Goal: Communication & Community: Answer question/provide support

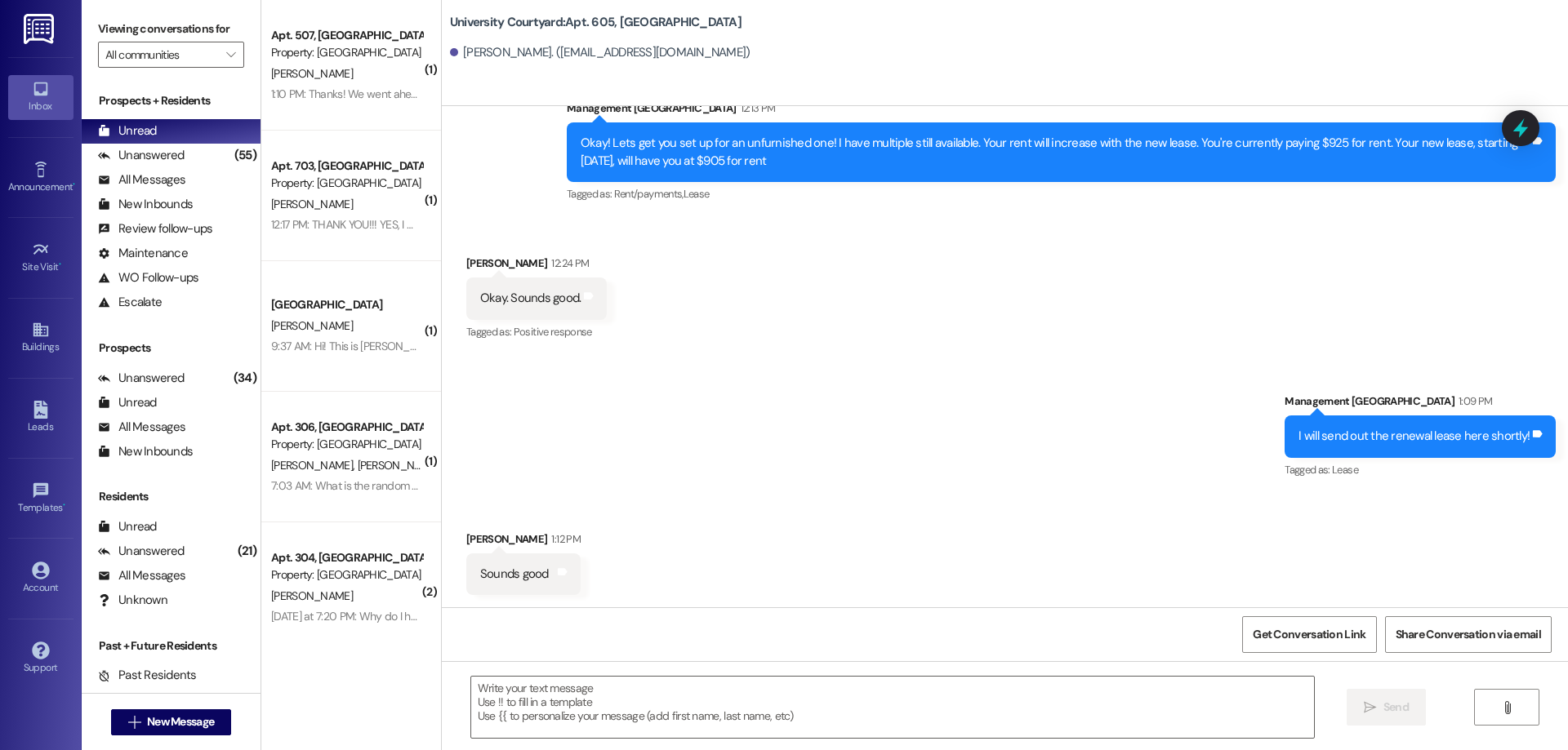
scroll to position [8250, 0]
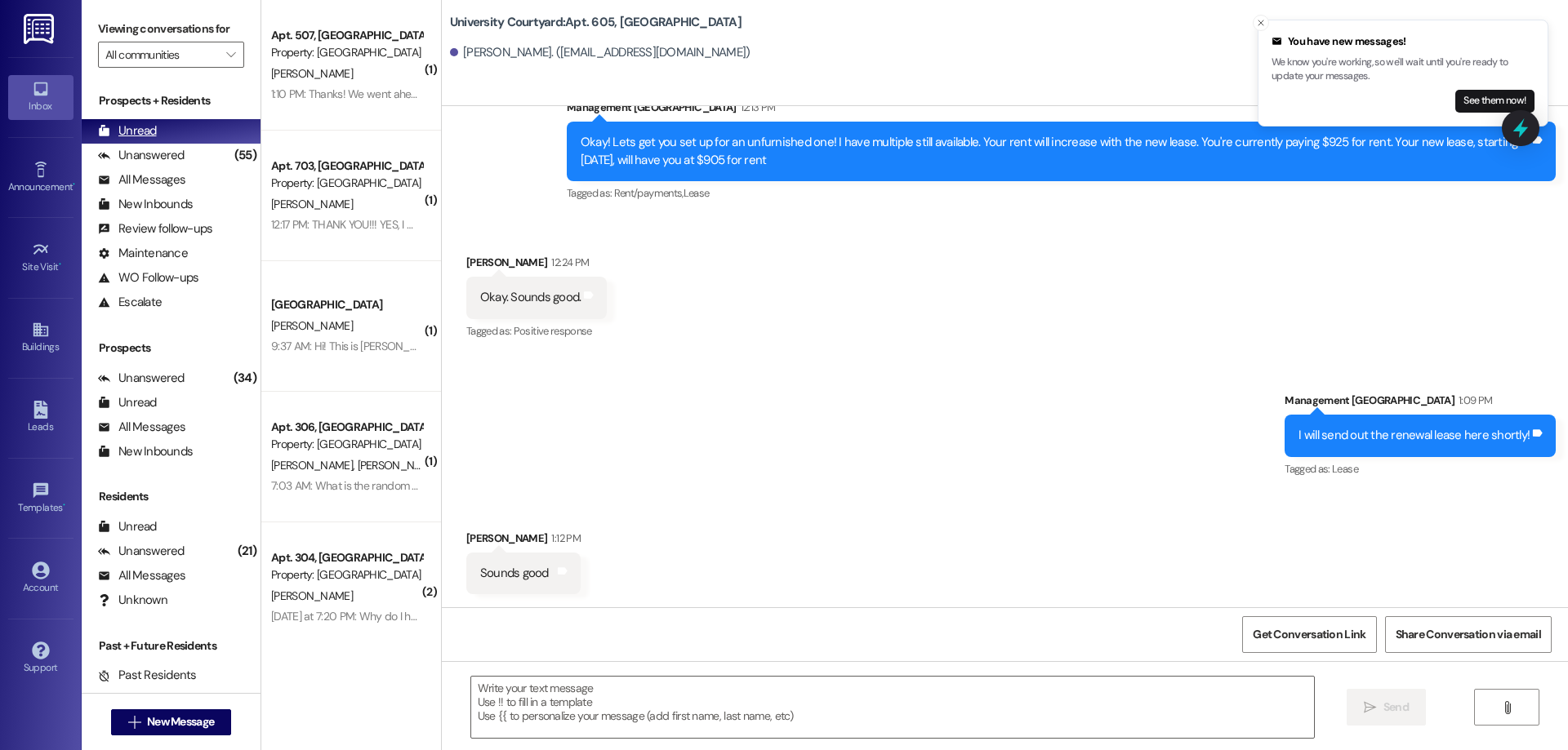
click at [177, 118] on div "Prospects + Residents Unread (0) Unread: Any message you haven't read yet will …" at bounding box center [171, 203] width 179 height 222
click at [173, 130] on div "Unread (0)" at bounding box center [171, 131] width 179 height 25
click at [177, 131] on div "Unread (0)" at bounding box center [171, 131] width 179 height 25
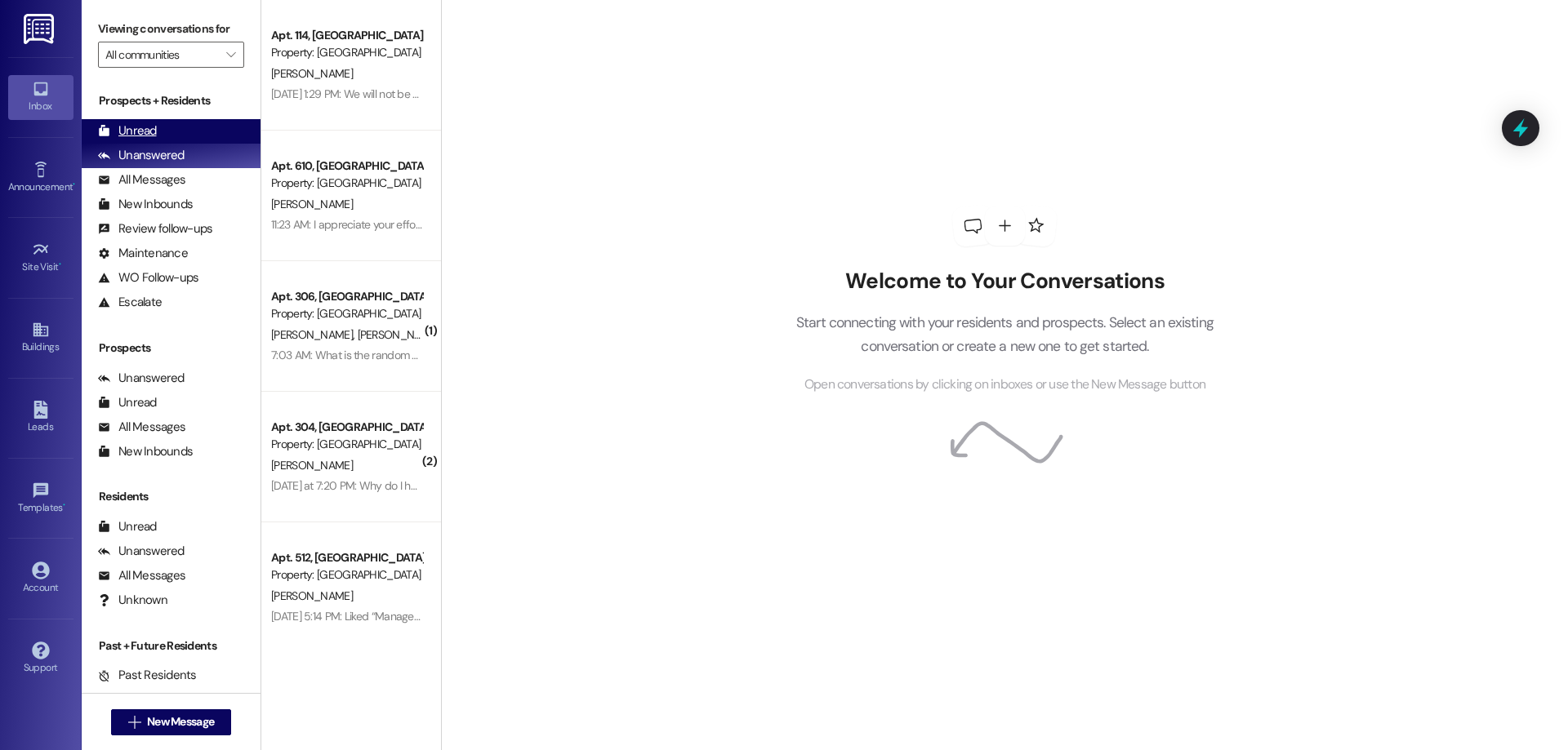
click at [188, 134] on div "Unread (0)" at bounding box center [171, 131] width 179 height 25
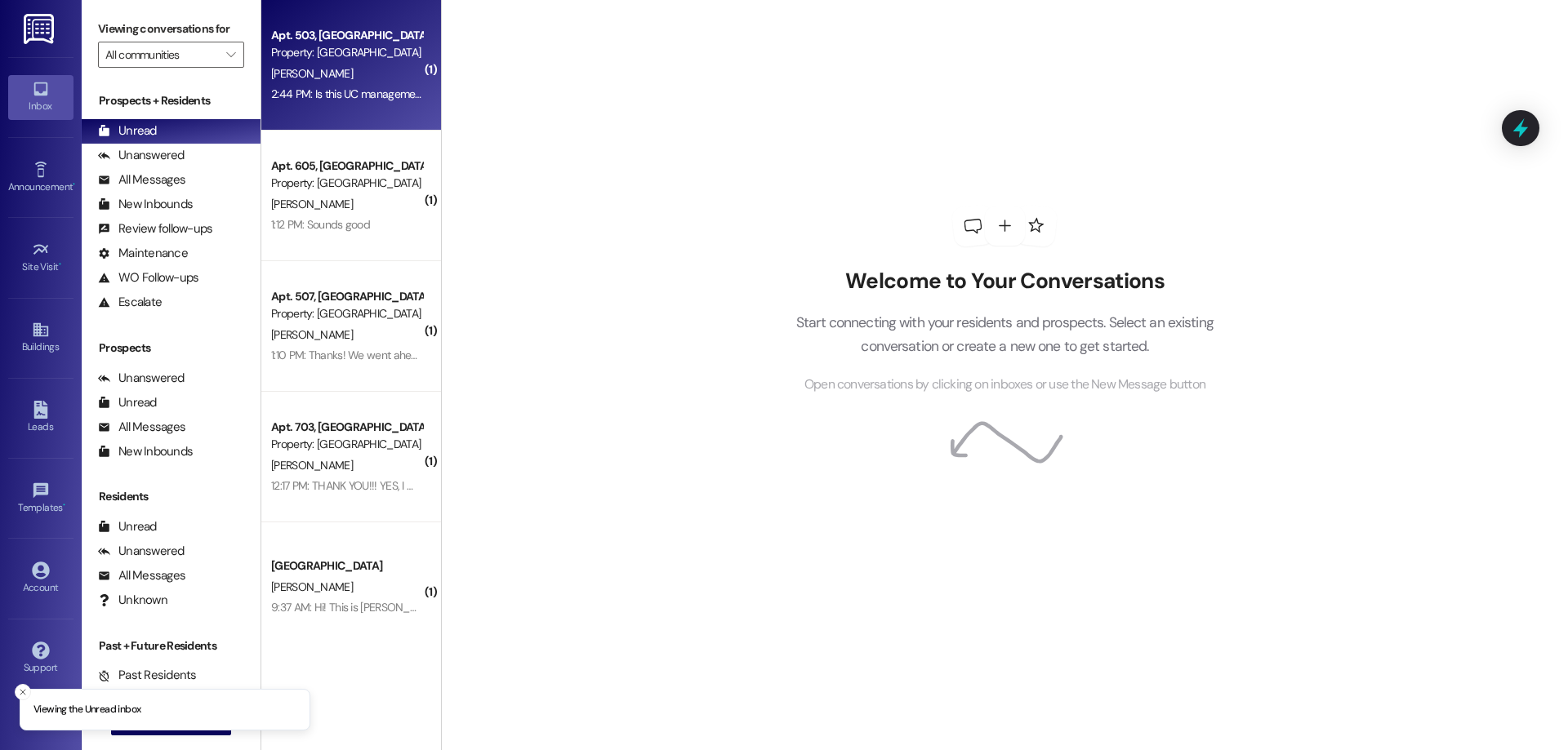
click at [356, 95] on div "2:44 PM: Is this UC management 2:44 PM: Is this UC management" at bounding box center [347, 93] width 153 height 14
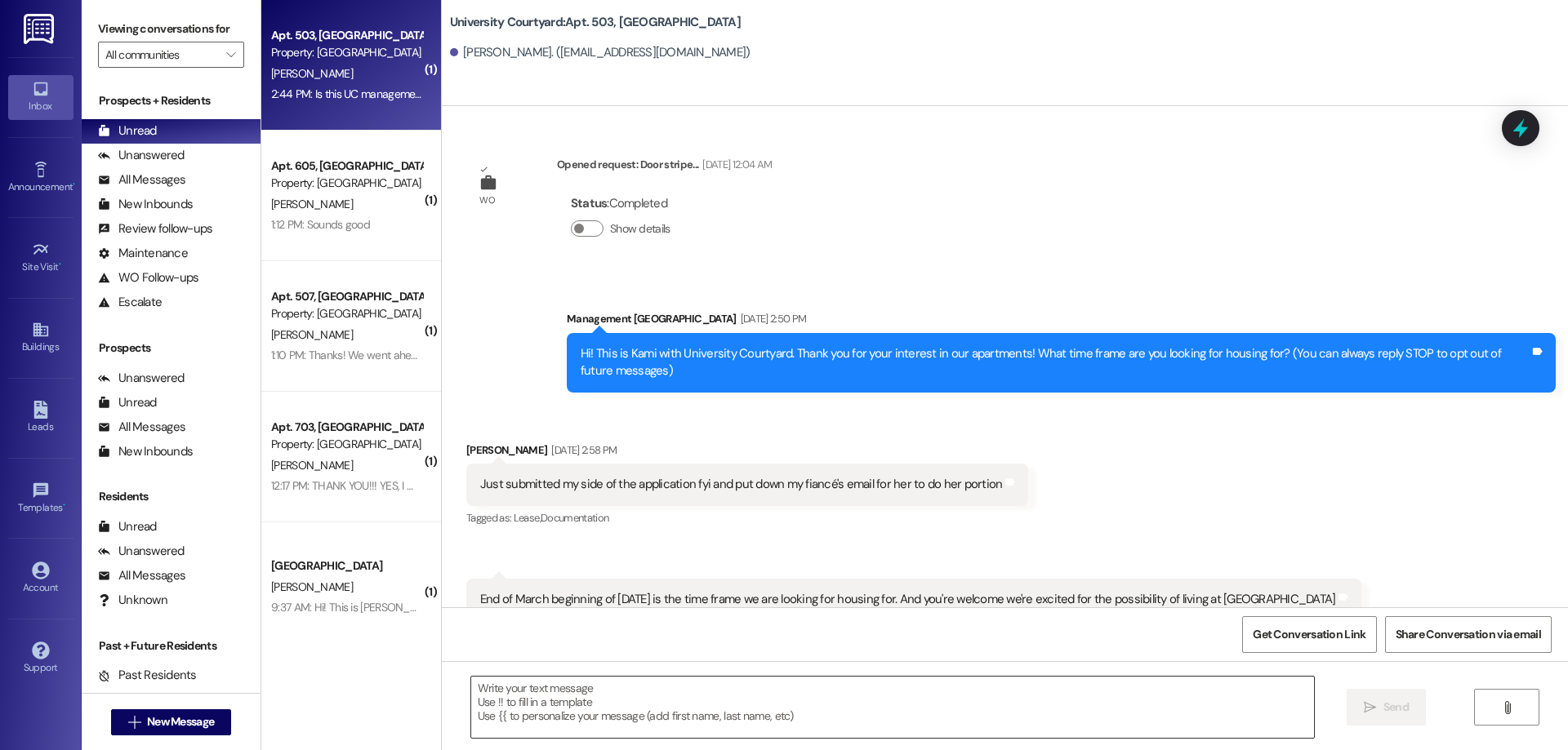
scroll to position [12893, 0]
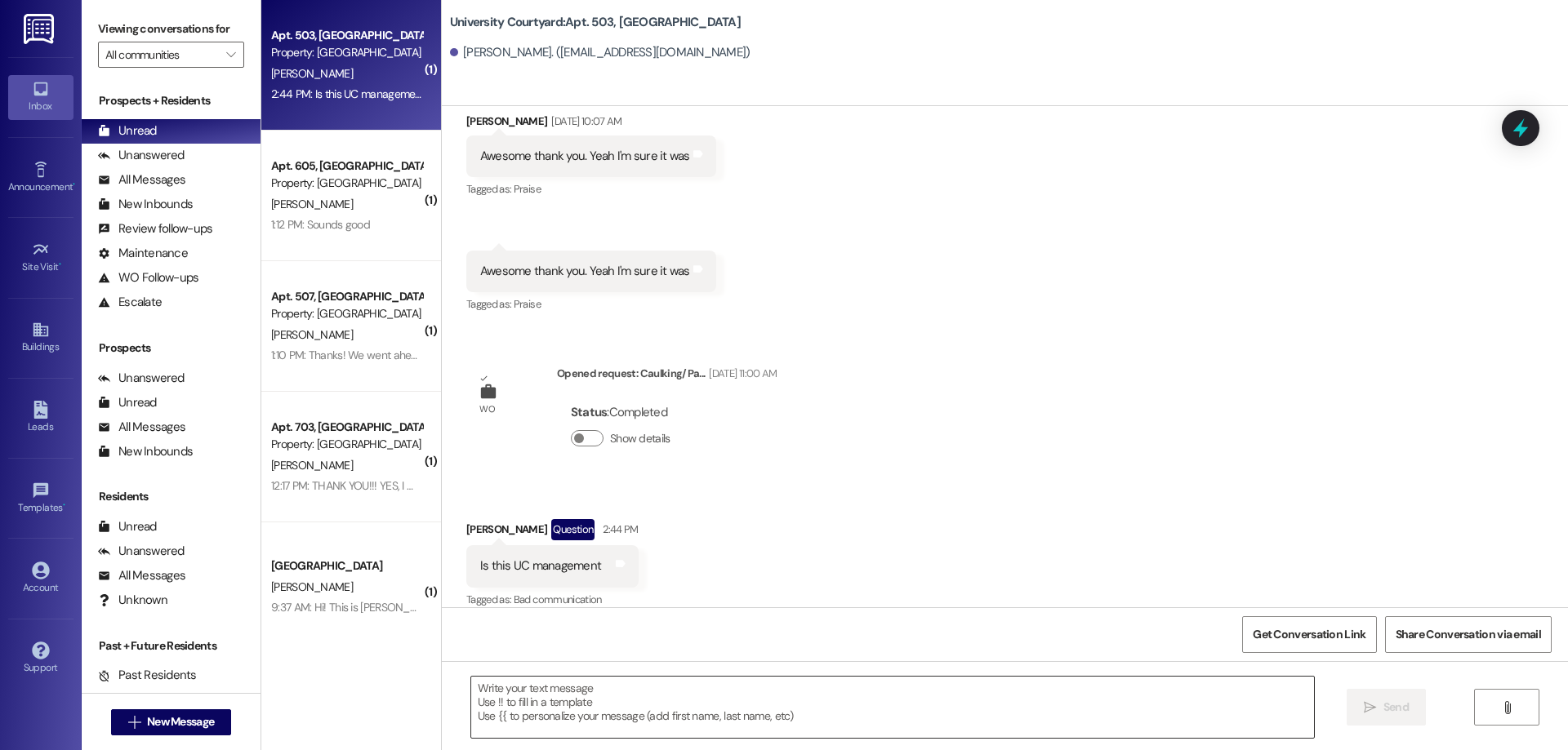
click at [640, 719] on textarea at bounding box center [893, 707] width 842 height 61
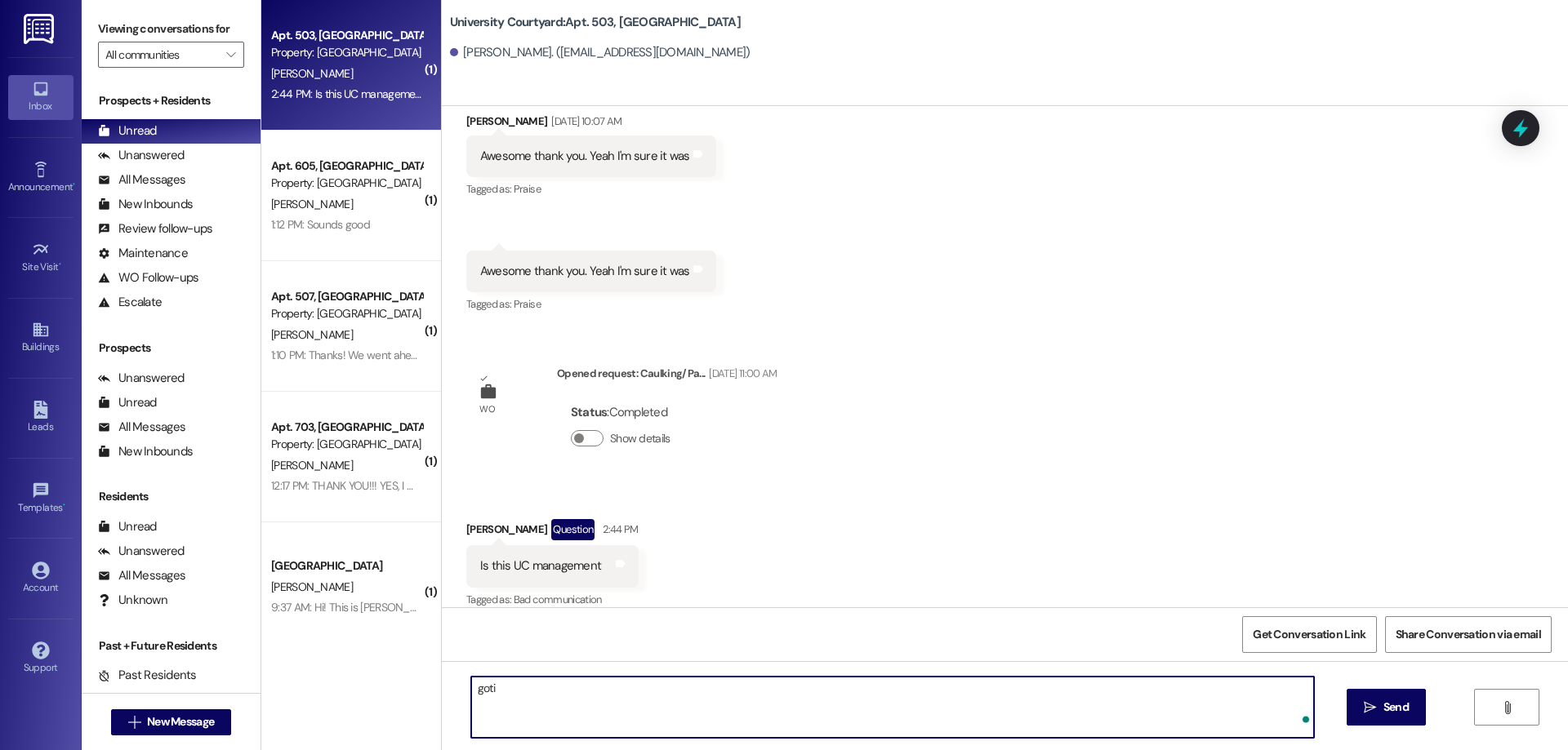
type textarea "gotit"
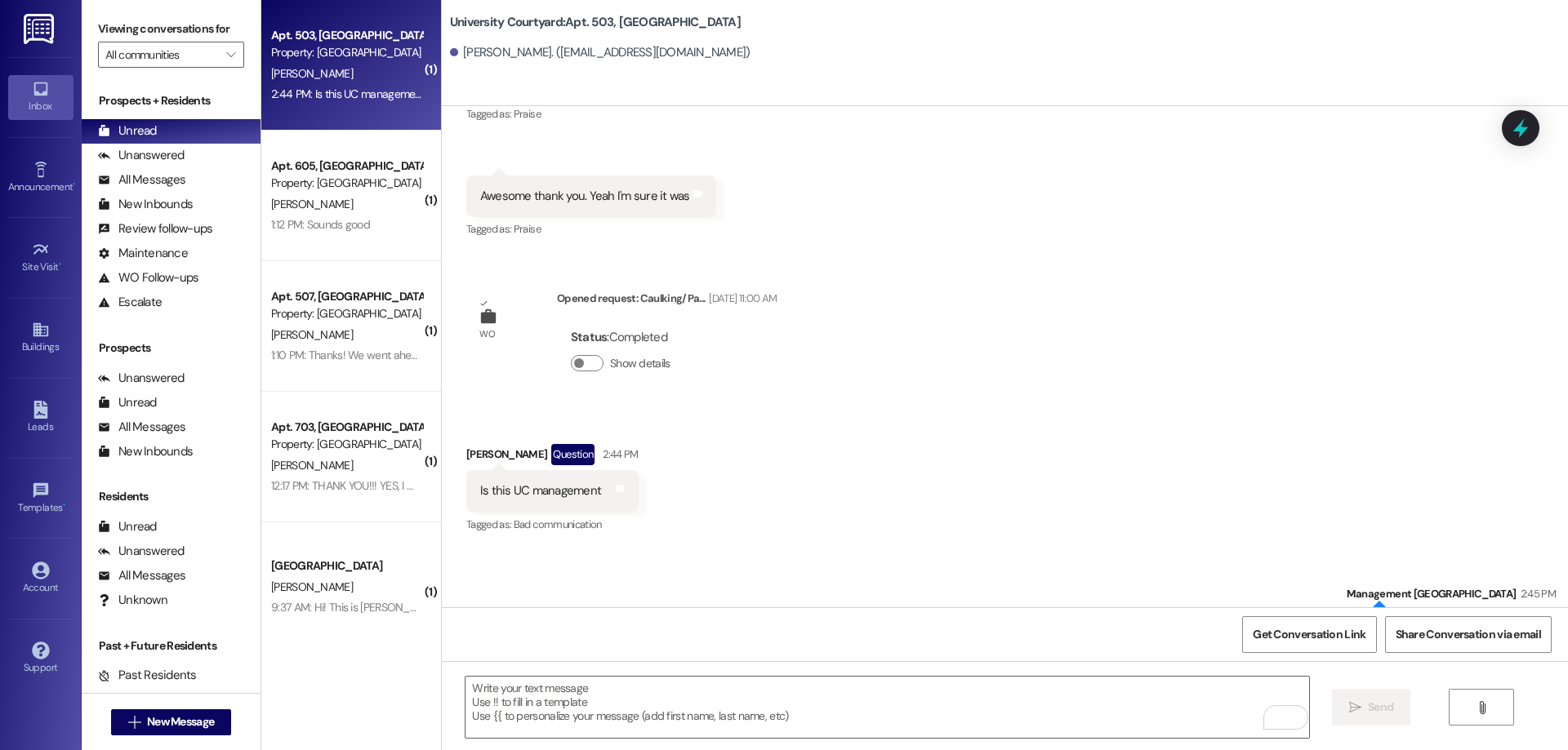
scroll to position [13007, 0]
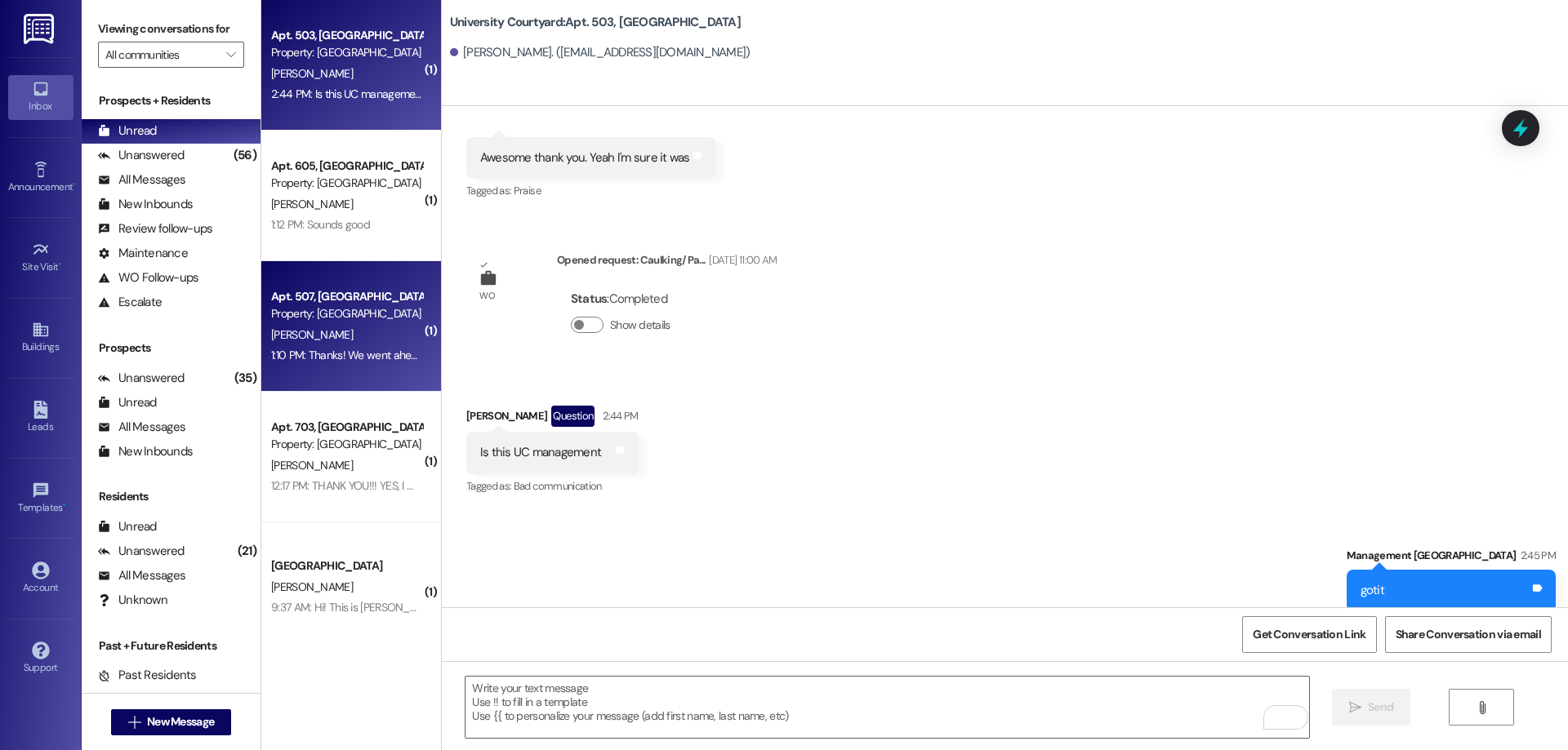
click at [314, 365] on div "1:10 PM: Thanks! We went ahead and played it safe and paid that first month and…" at bounding box center [346, 355] width 154 height 20
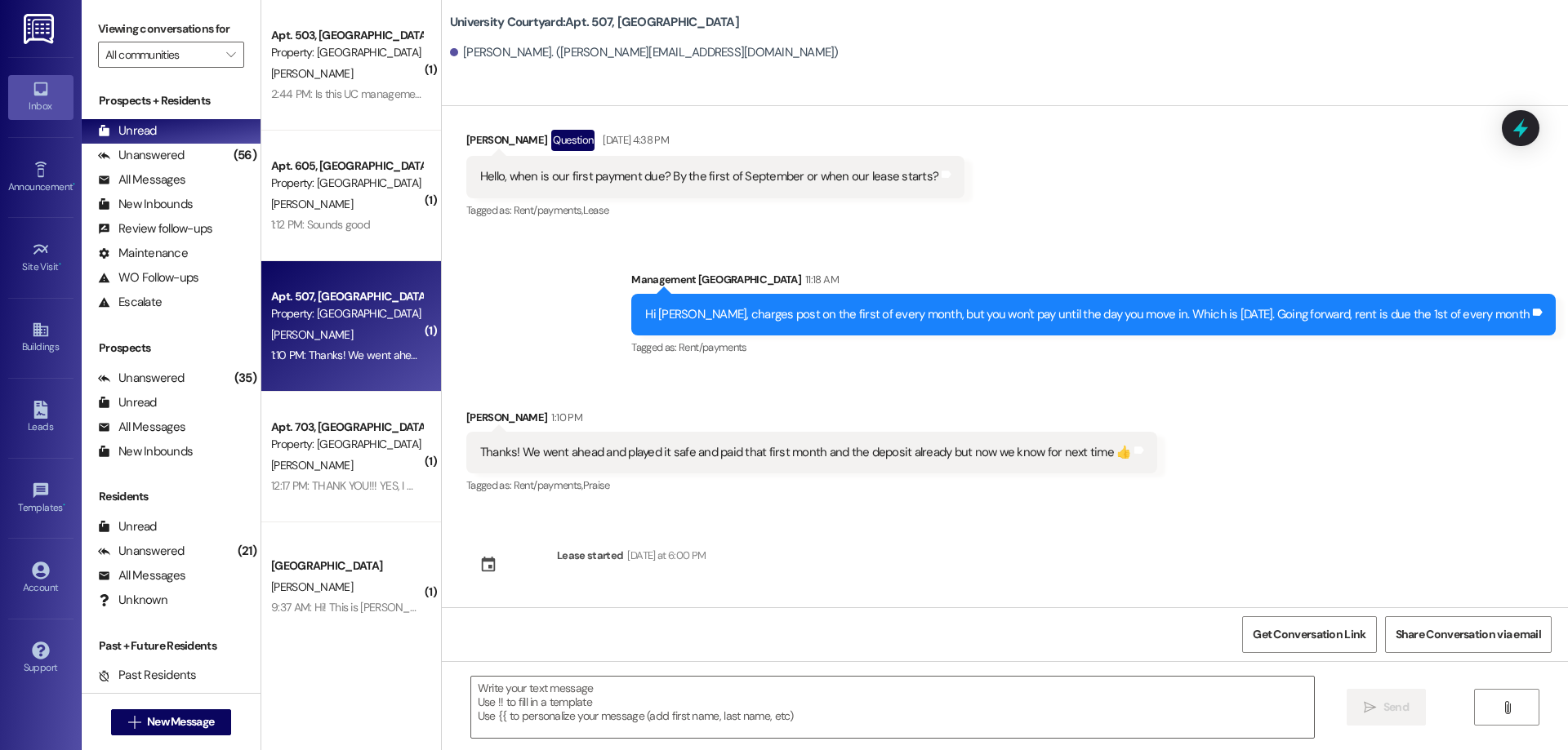
scroll to position [6384, 0]
click at [45, 412] on icon at bounding box center [40, 410] width 14 height 18
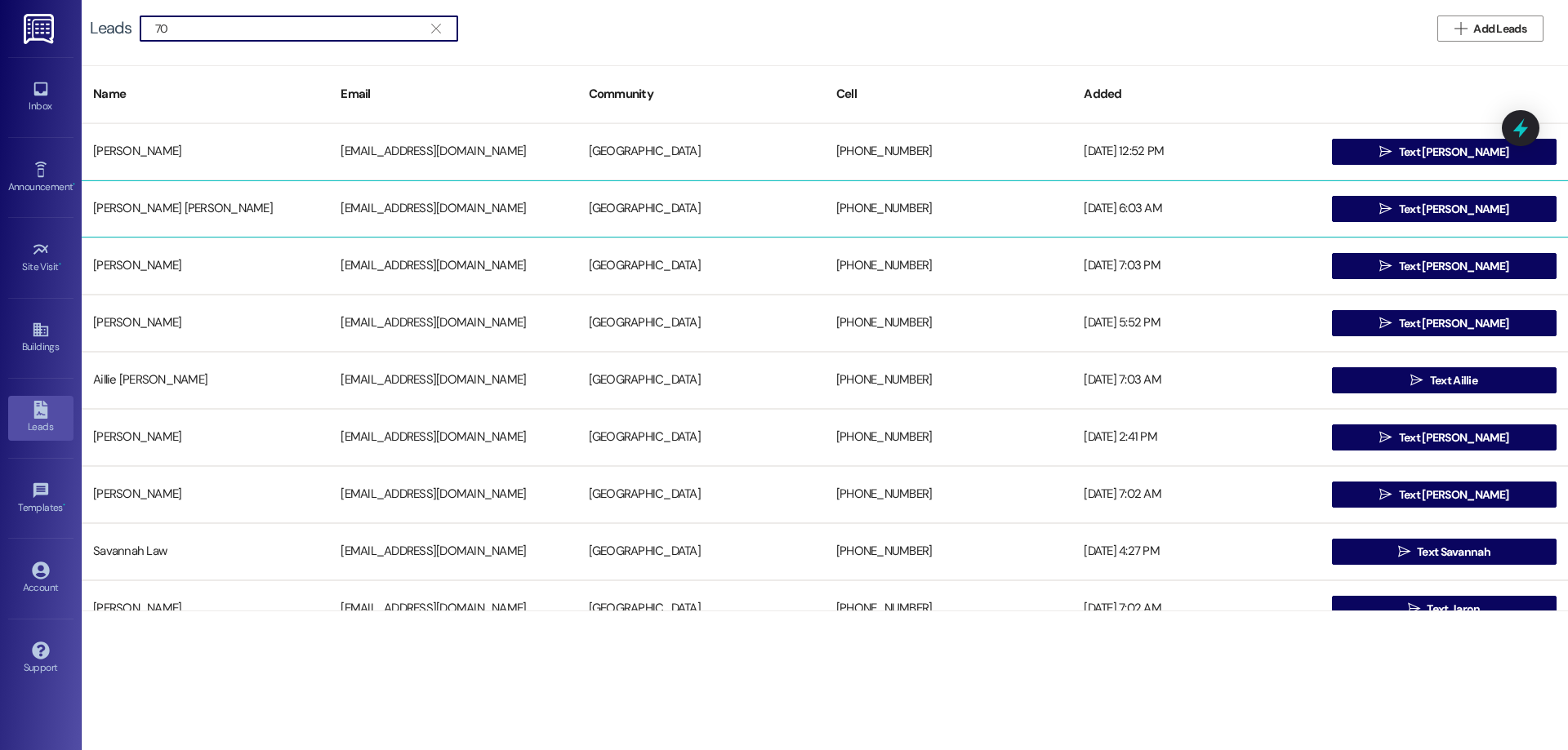
type input "7"
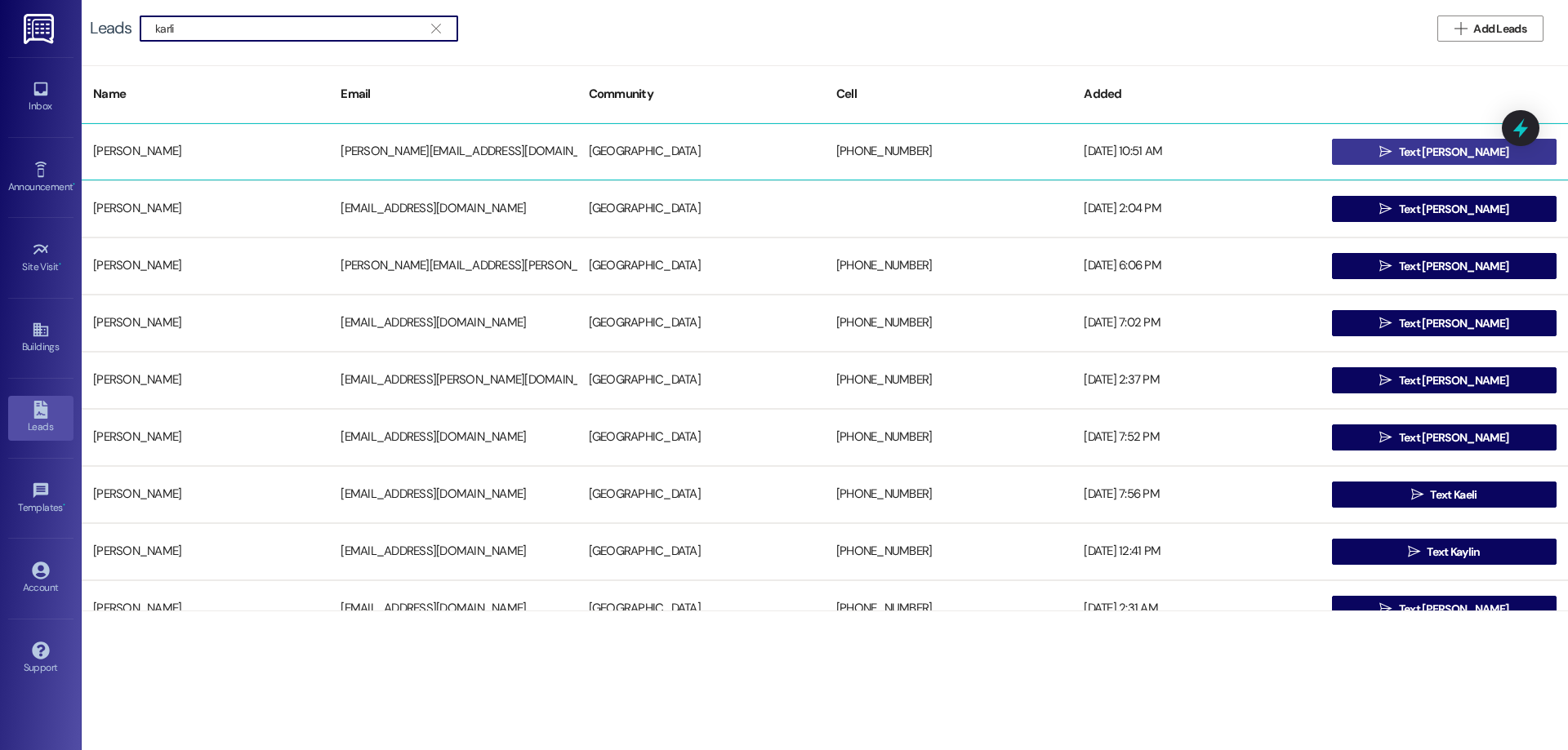
type input "karli"
click at [1358, 154] on button " Text [PERSON_NAME]" at bounding box center [1444, 151] width 224 height 26
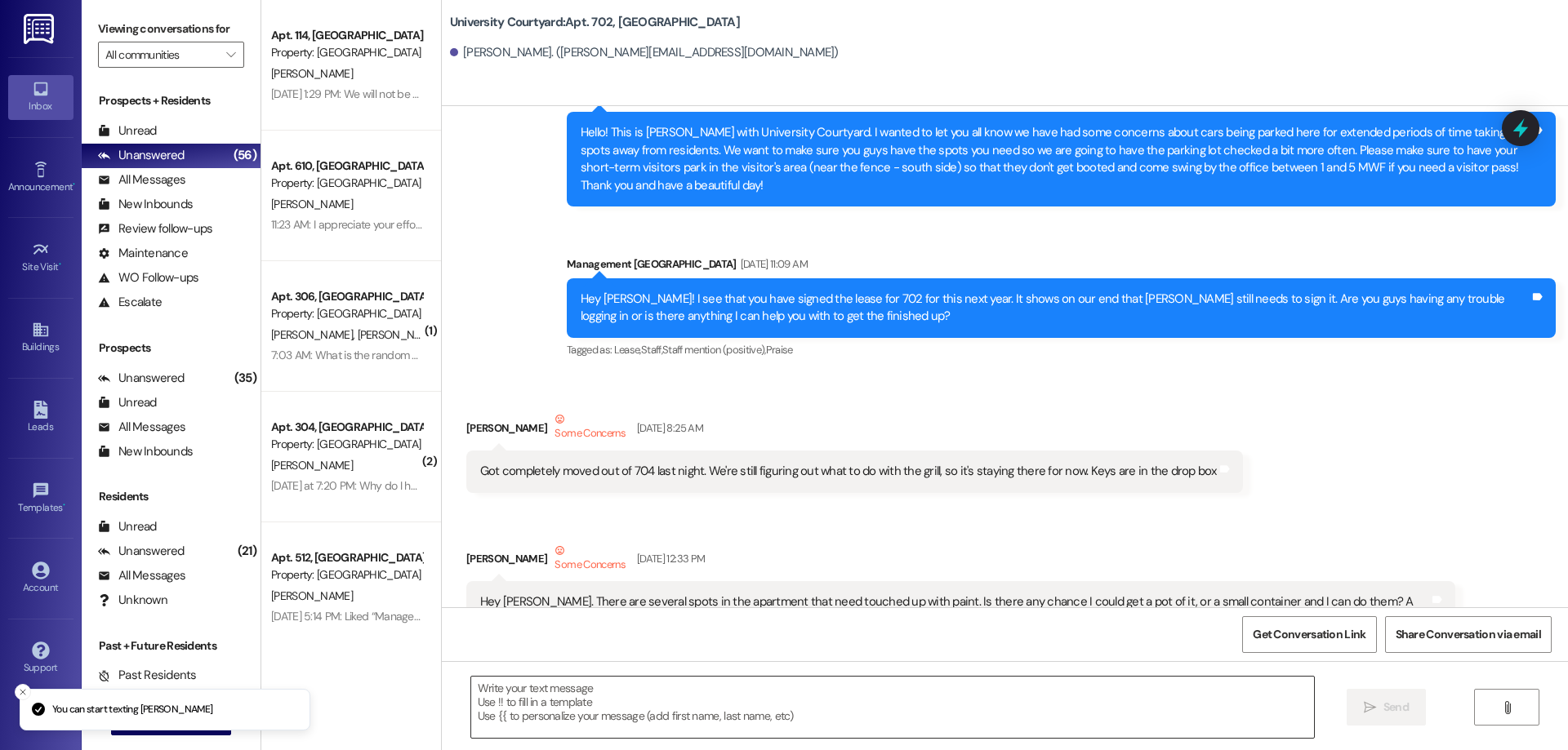
scroll to position [2443, 0]
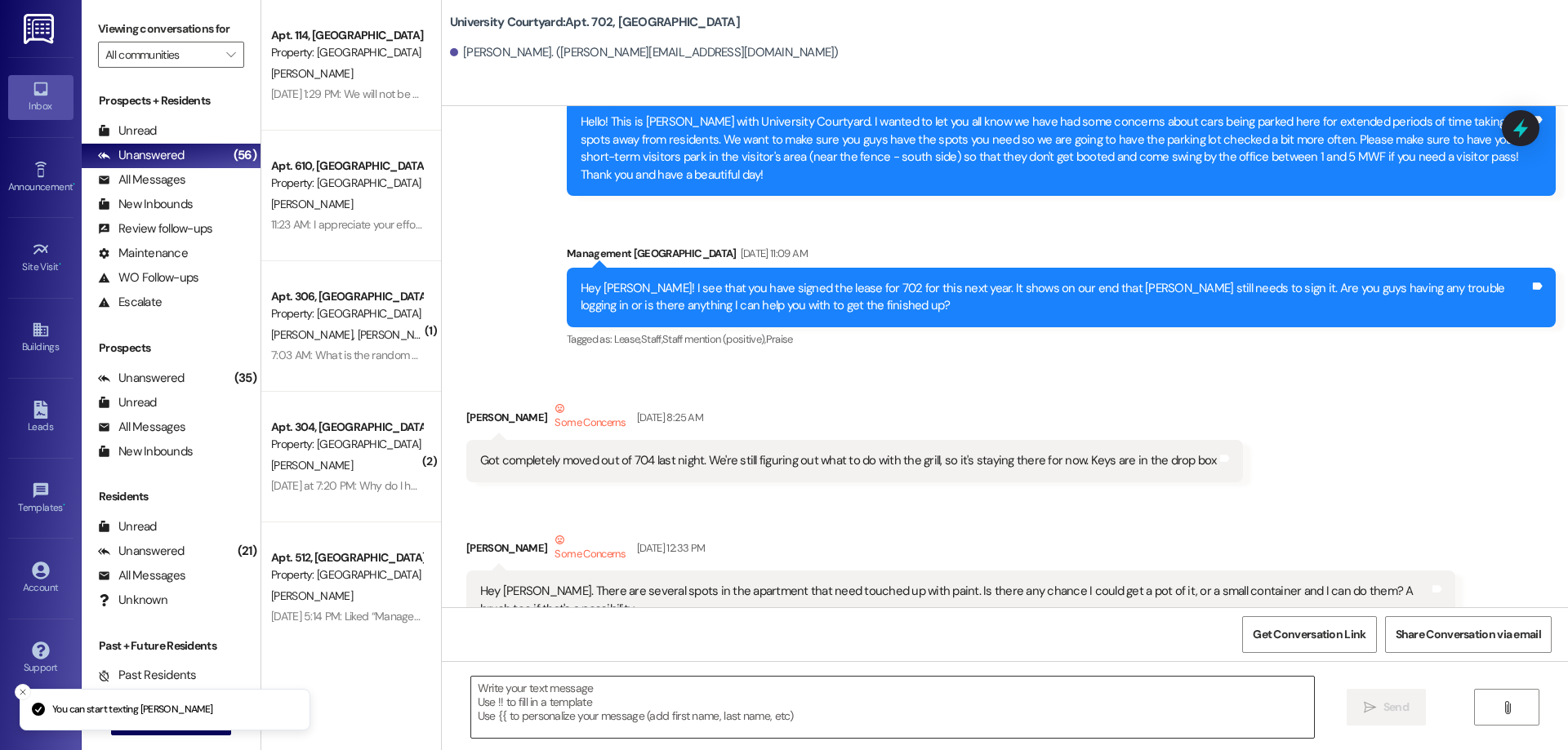
click at [722, 736] on textarea at bounding box center [893, 707] width 842 height 61
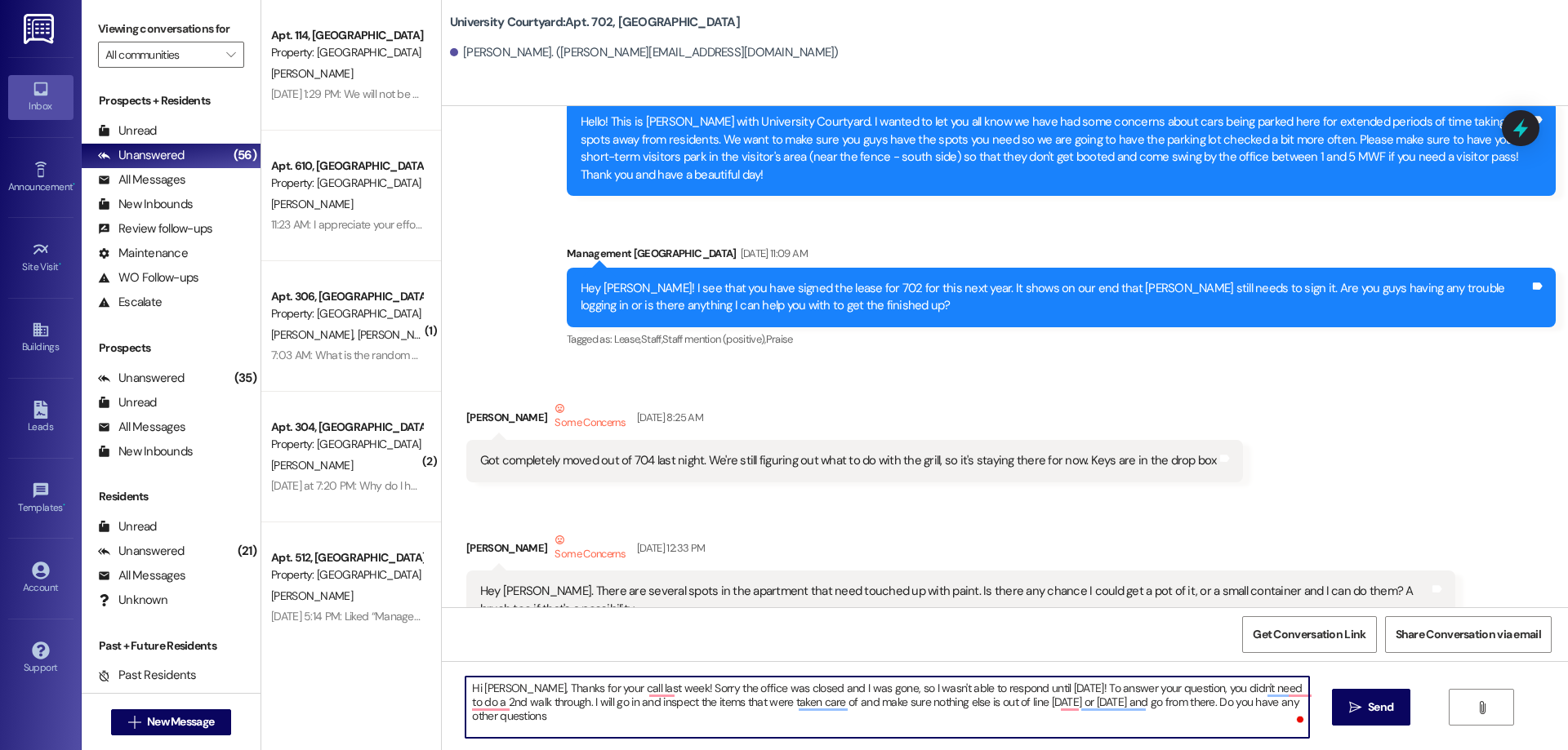
type textarea "Hi [PERSON_NAME], Thanks for your call last week! Sorry the office was closed a…"
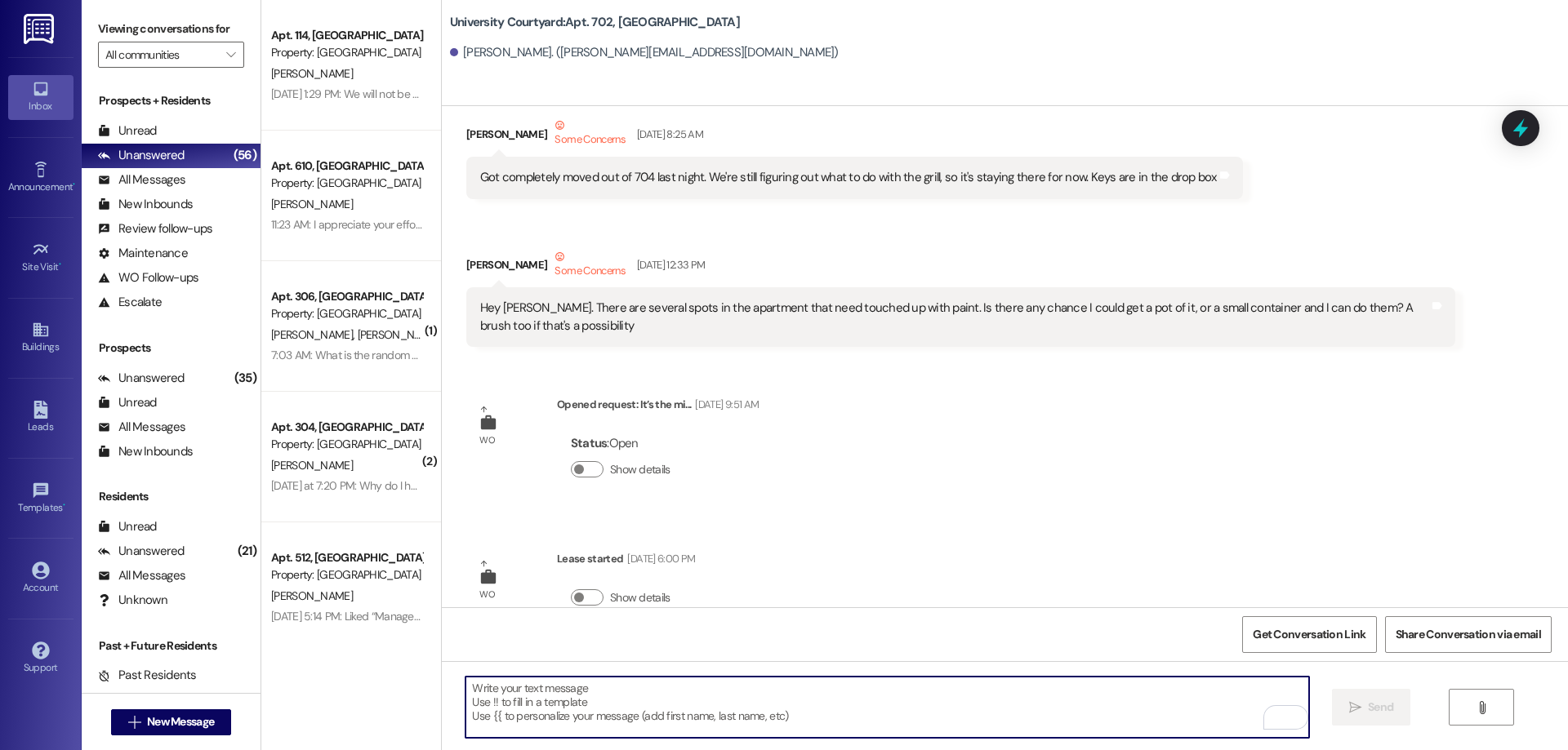
scroll to position [2857, 0]
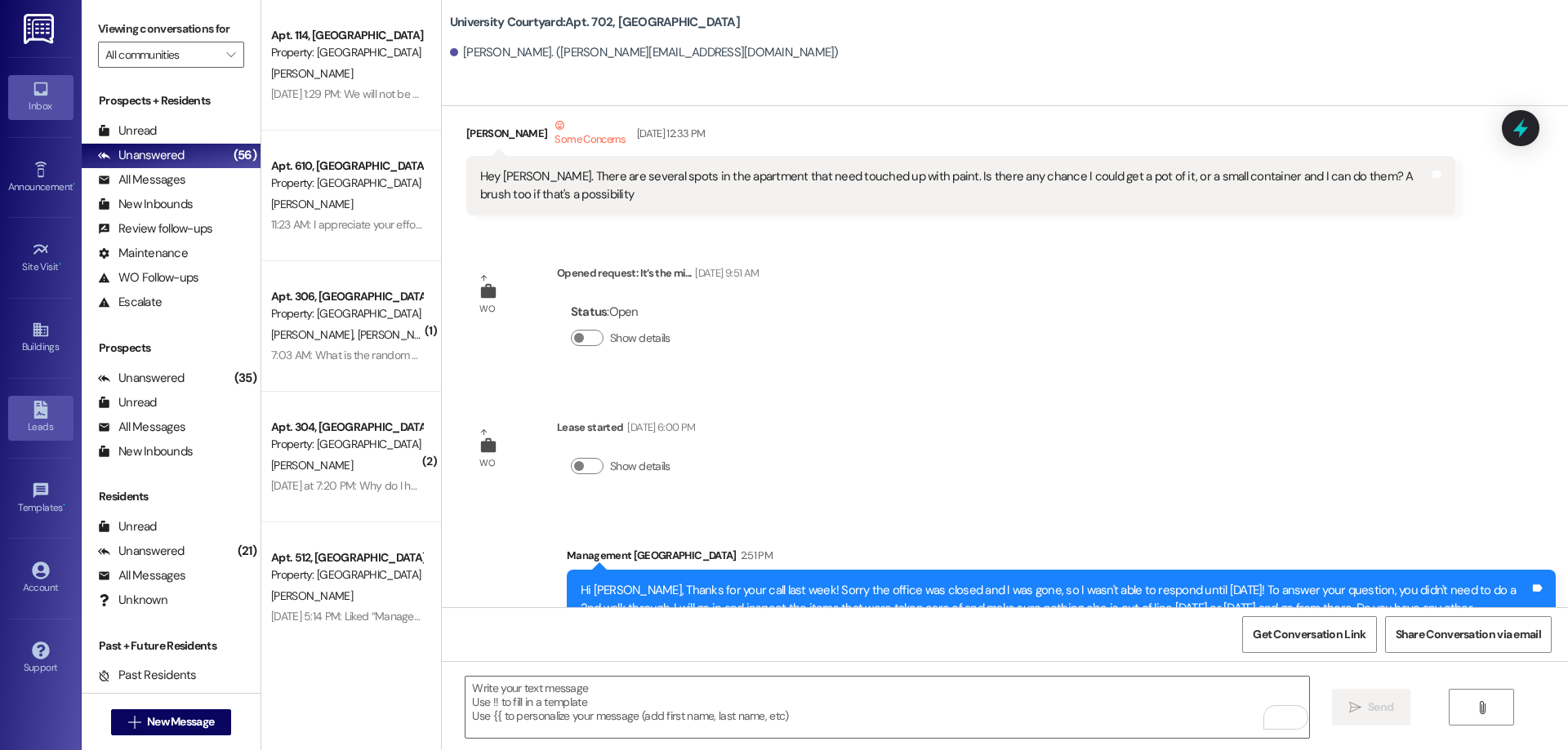
click at [37, 430] on div "Leads" at bounding box center [41, 427] width 82 height 16
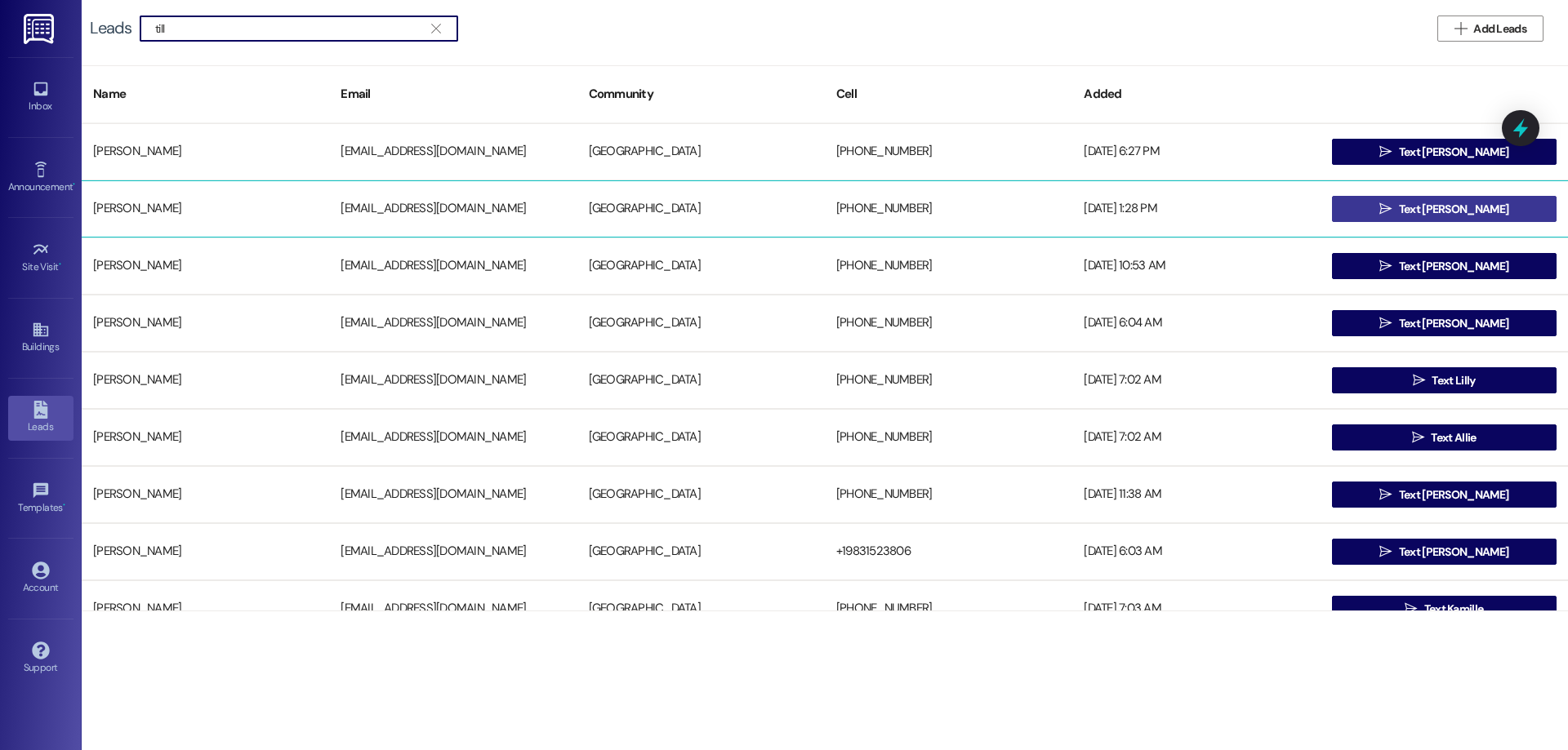
type input "till"
click at [1486, 206] on button " Text McKyla" at bounding box center [1444, 208] width 224 height 26
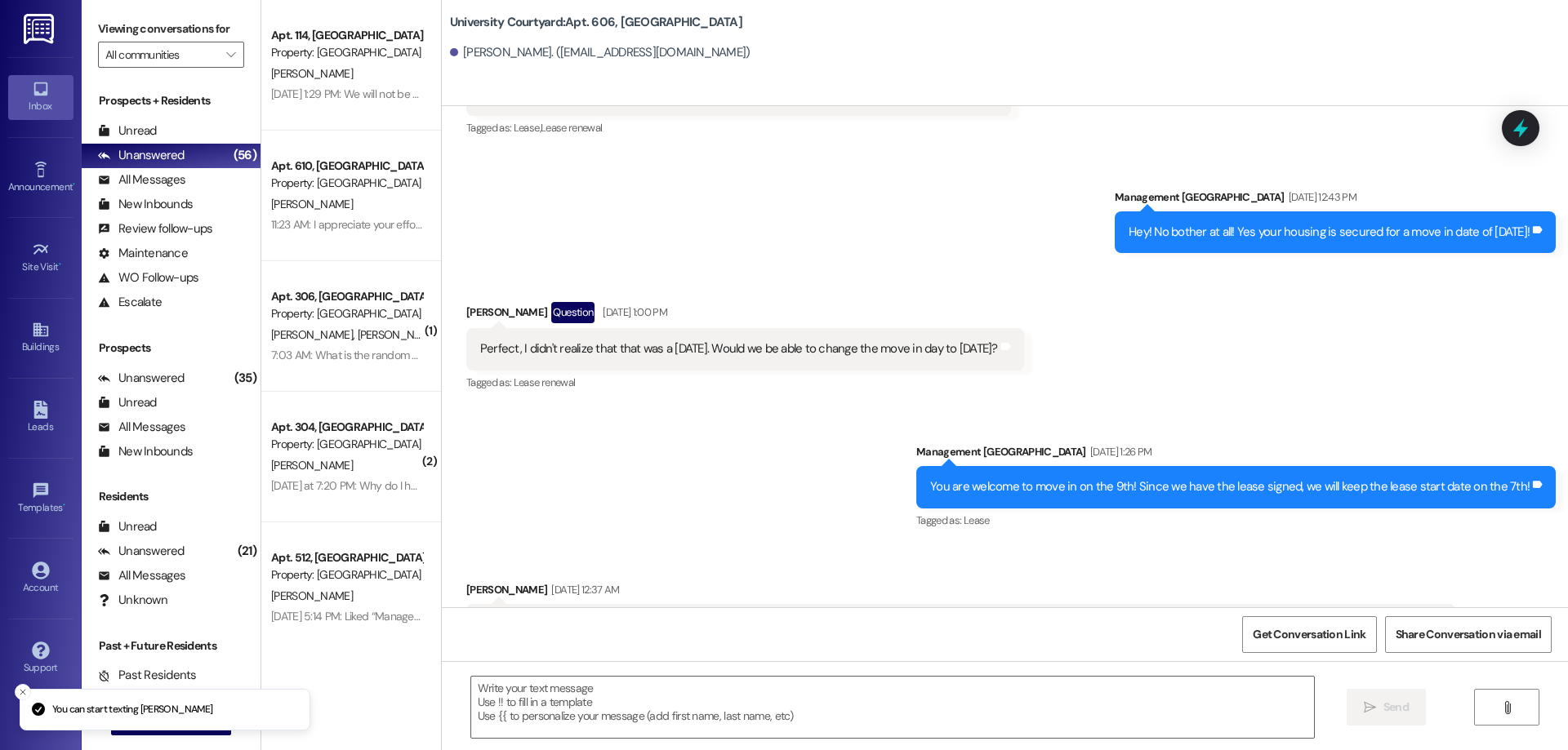
scroll to position [5733, 0]
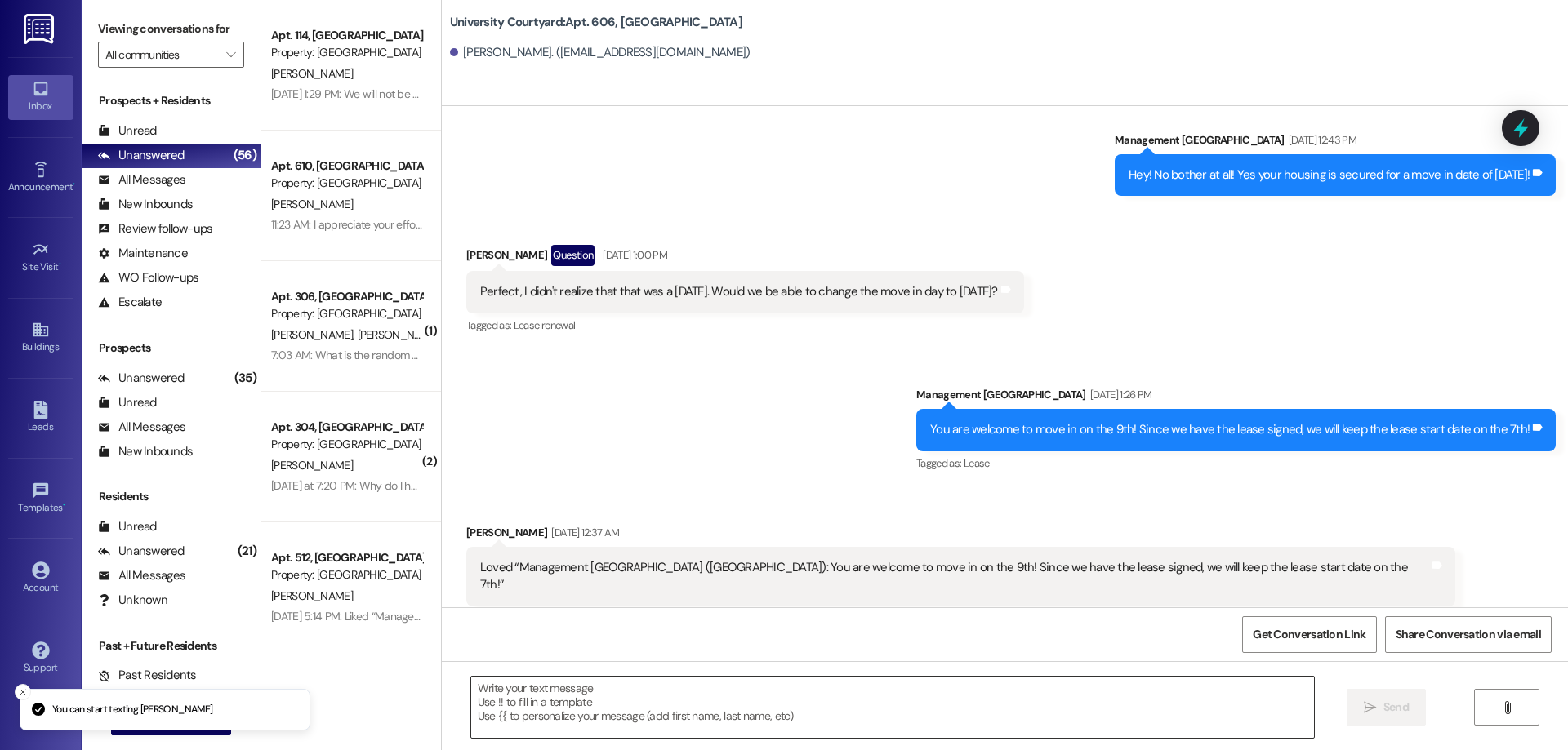
click at [758, 701] on textarea at bounding box center [893, 707] width 842 height 61
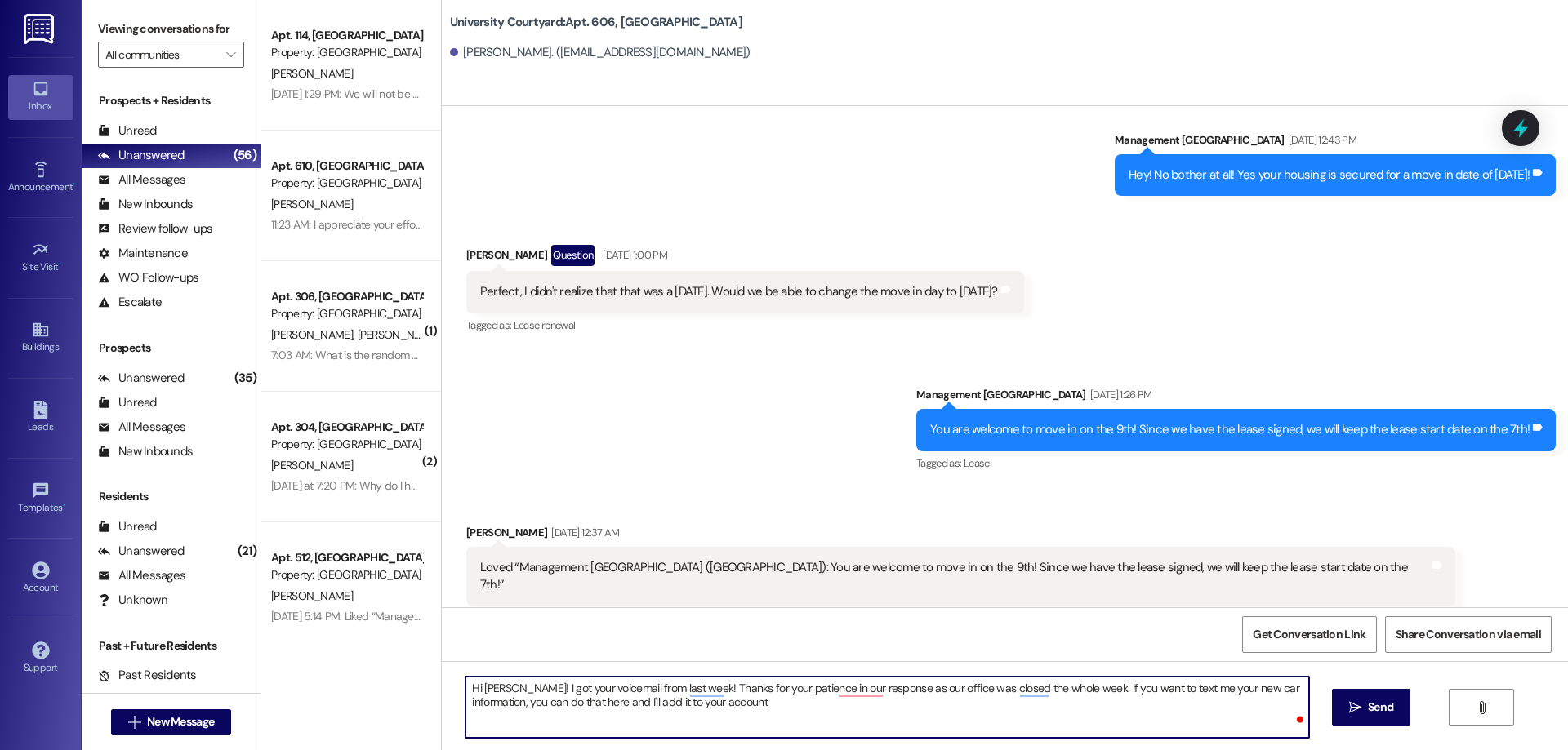
type textarea "Hi [PERSON_NAME]! I got your voicemail from last week! Thanks for your patience…"
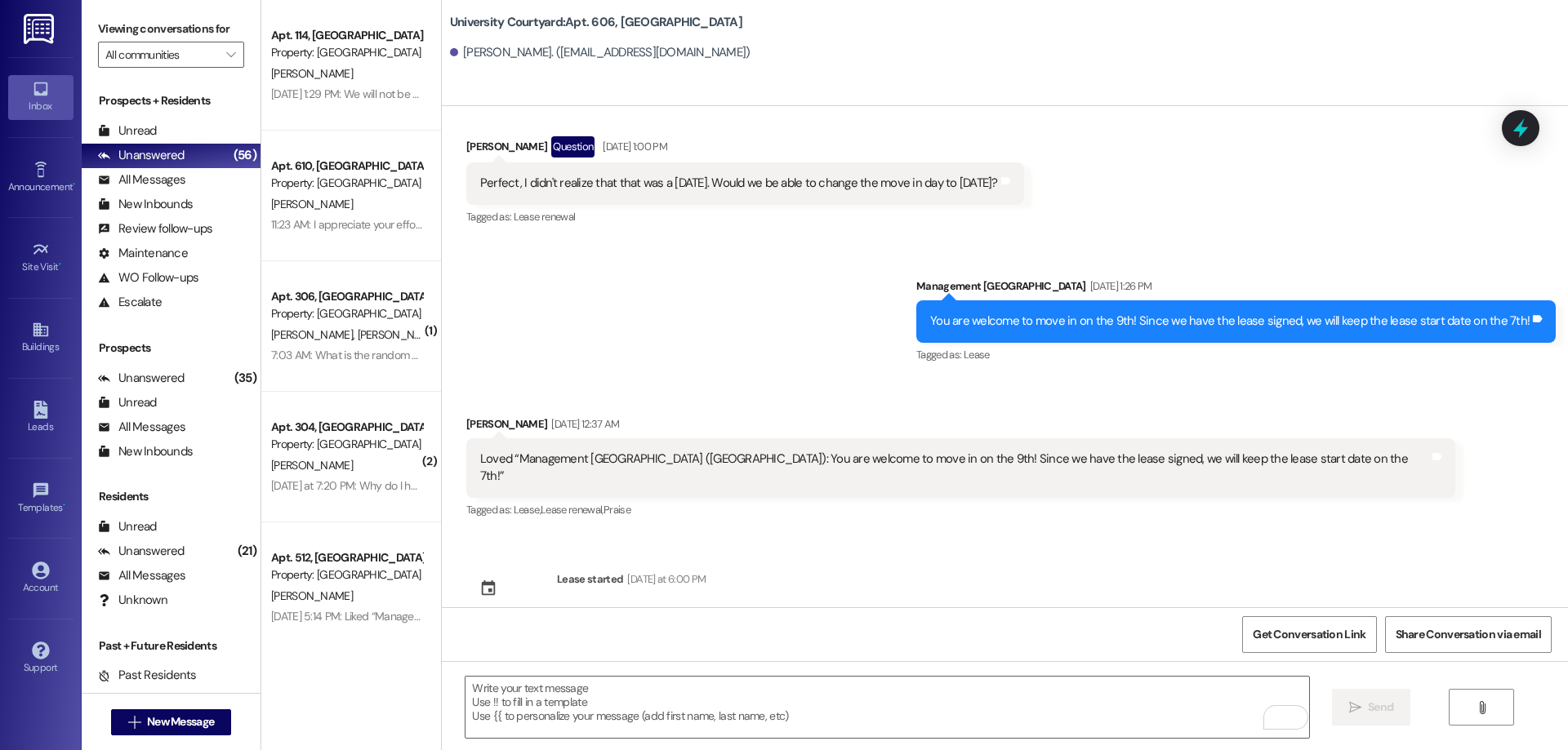
scroll to position [5962, 0]
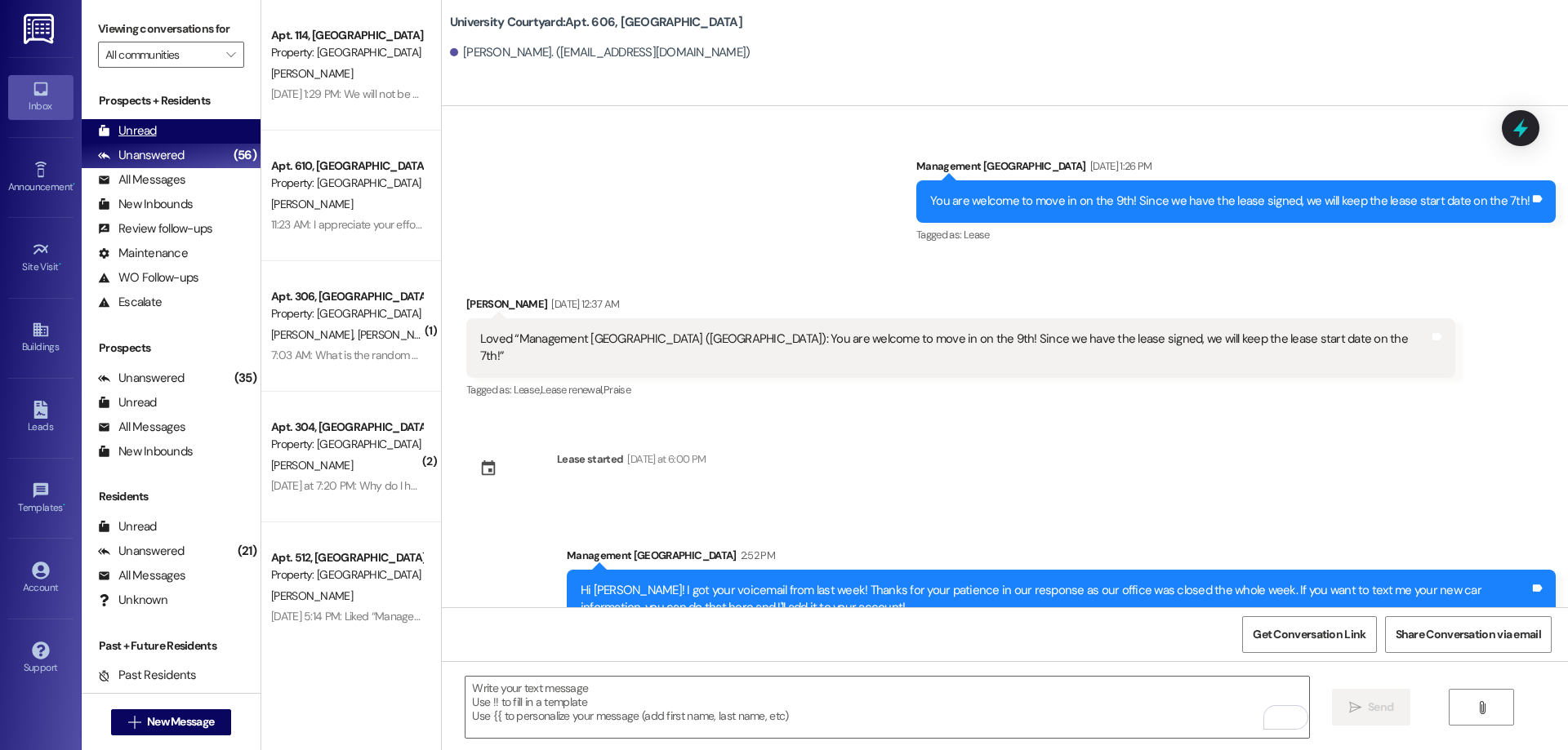
click at [125, 128] on div "Unread" at bounding box center [127, 131] width 59 height 17
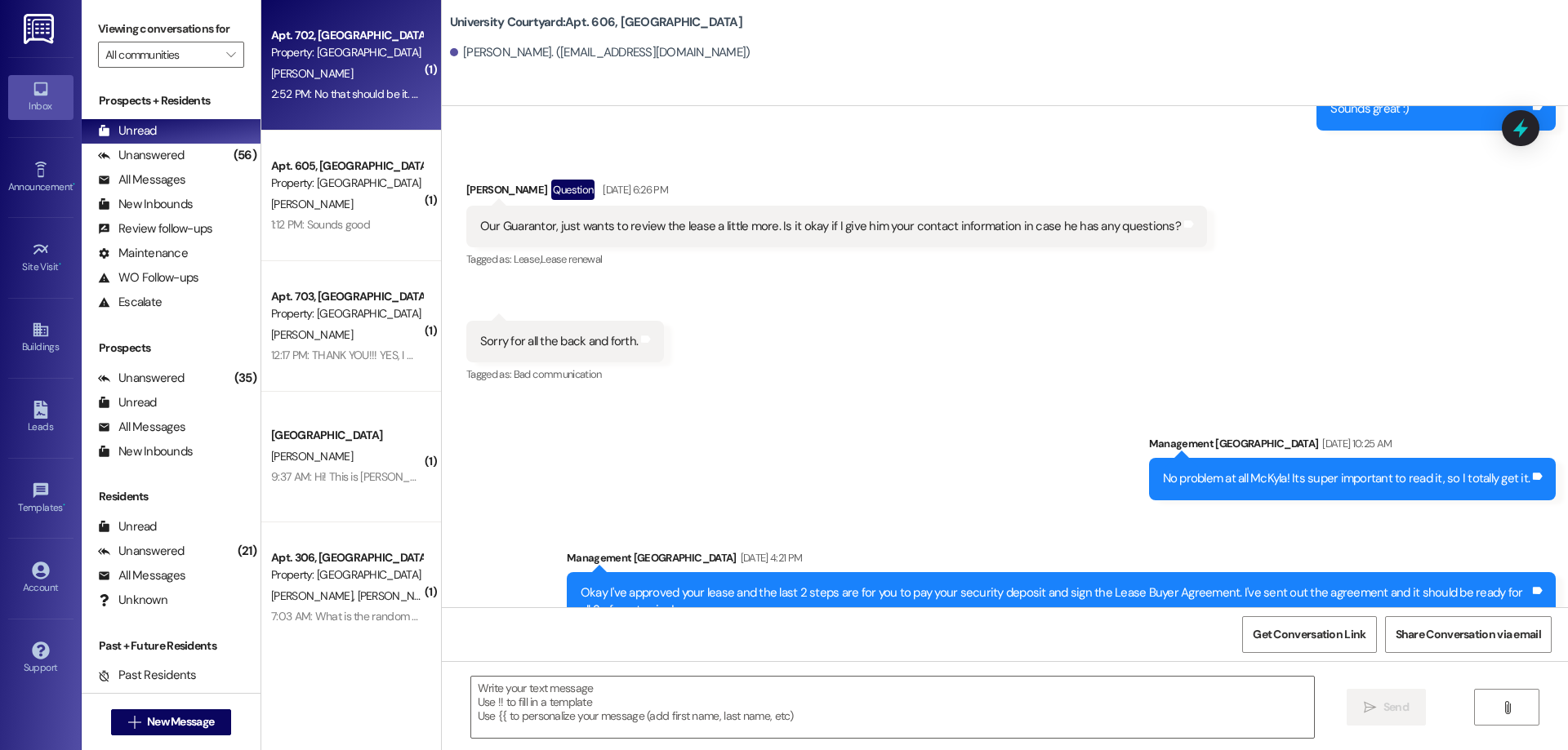
scroll to position [5733, 0]
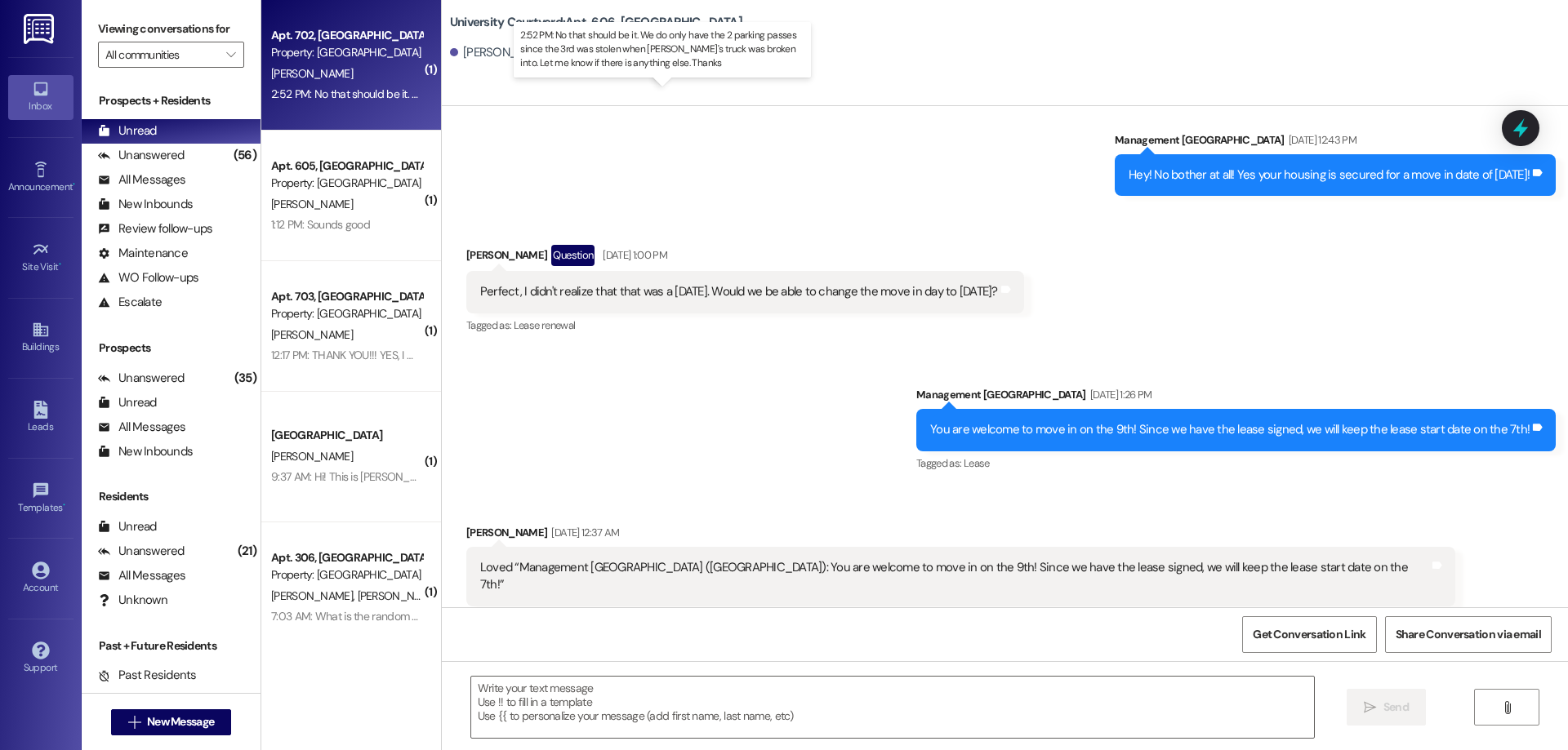
click at [329, 89] on div "2:52 PM: No that should be it. We do only have the 2 parking passes since the 3…" at bounding box center [710, 93] width 879 height 14
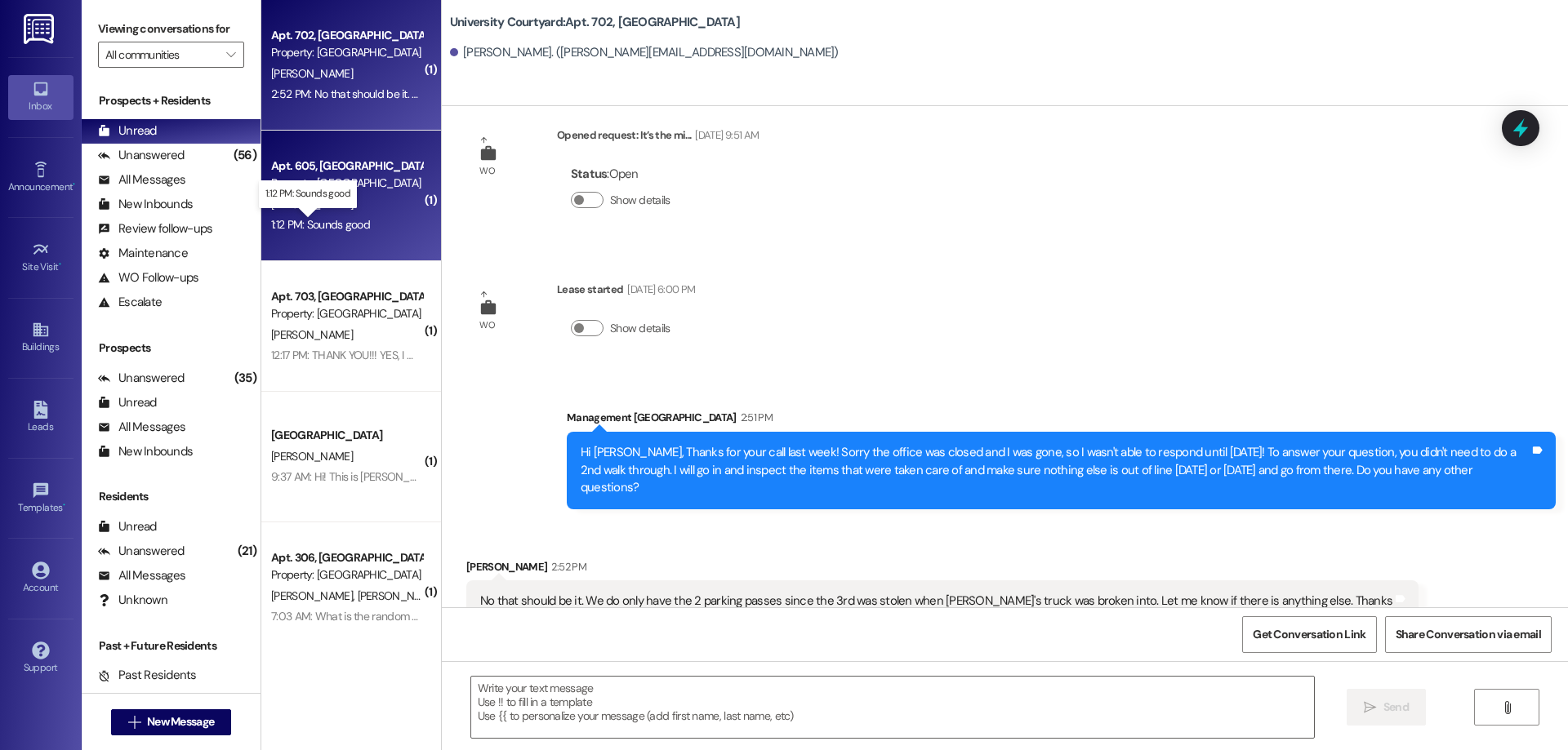
click at [348, 222] on div "1:12 PM: Sounds good 1:12 PM: Sounds good" at bounding box center [320, 223] width 99 height 14
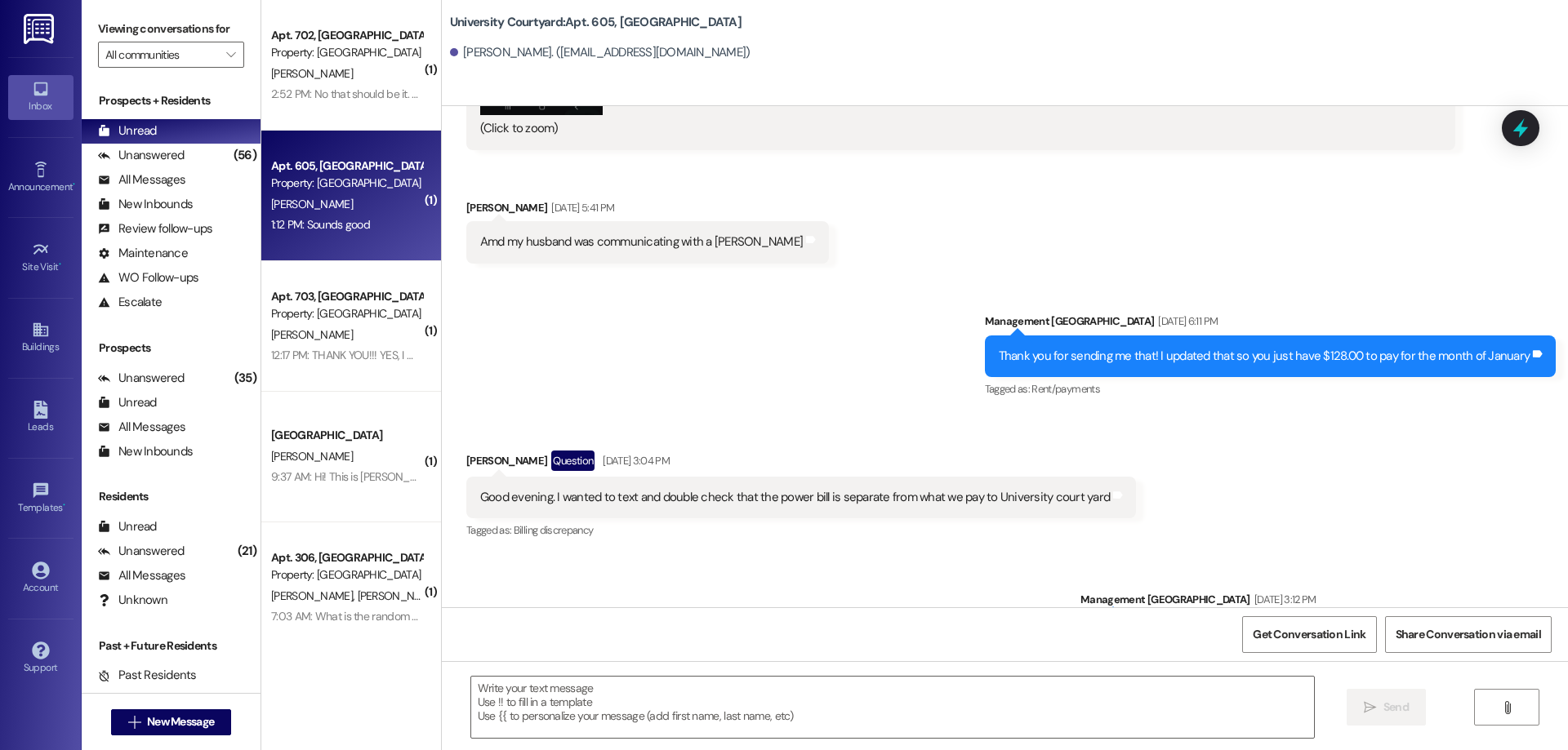
scroll to position [8274, 0]
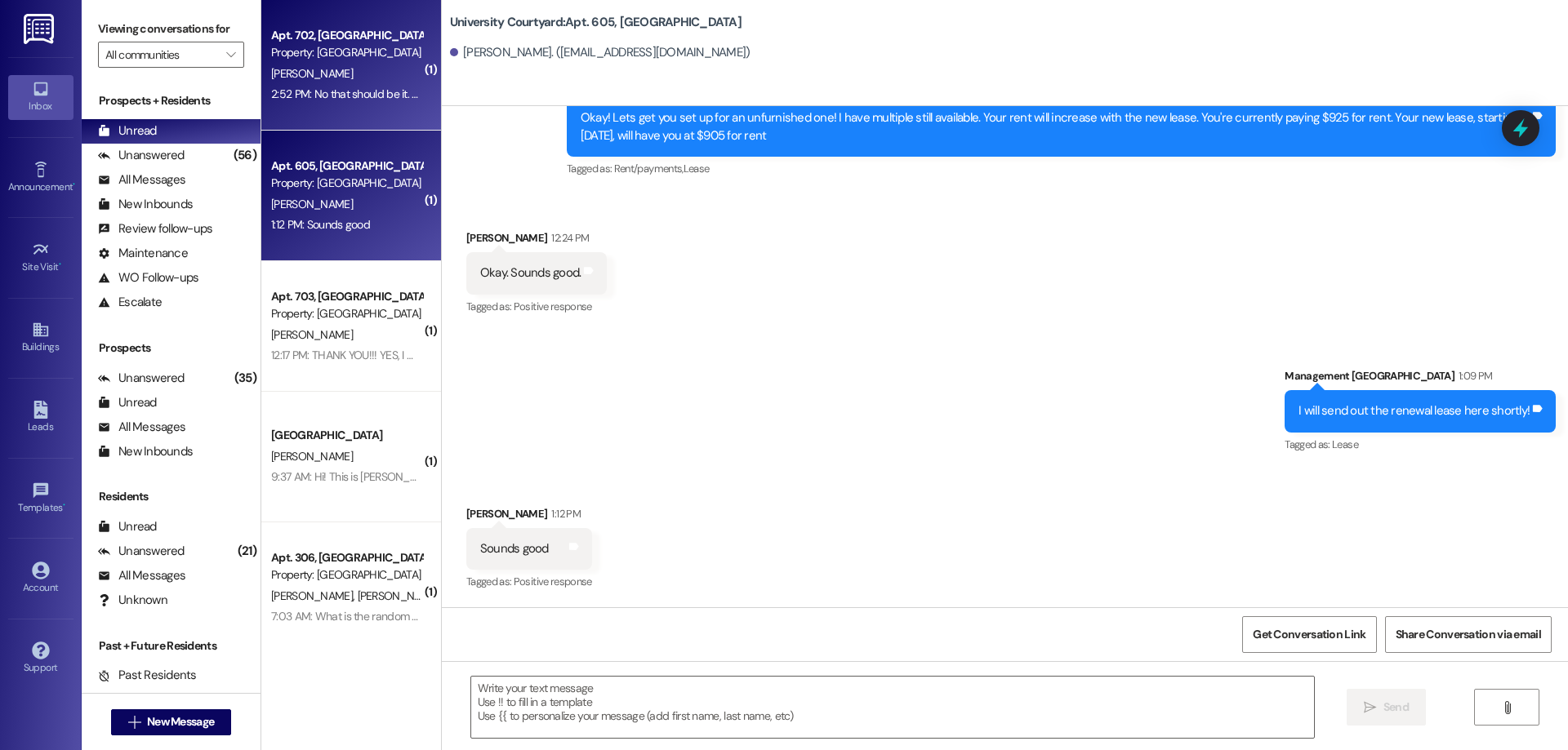
click at [351, 61] on div "Property: [GEOGRAPHIC_DATA]" at bounding box center [346, 52] width 151 height 17
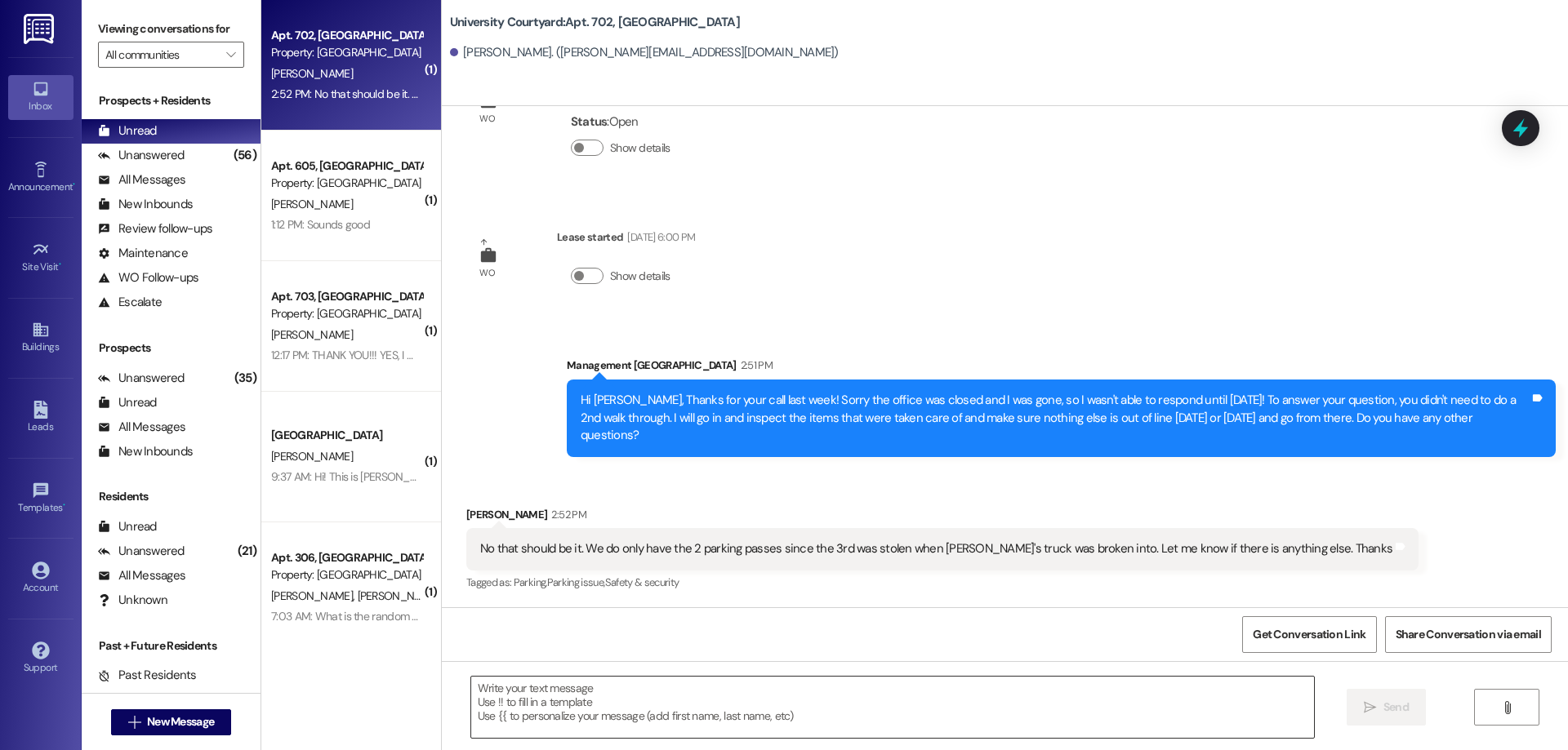
scroll to position [2995, 0]
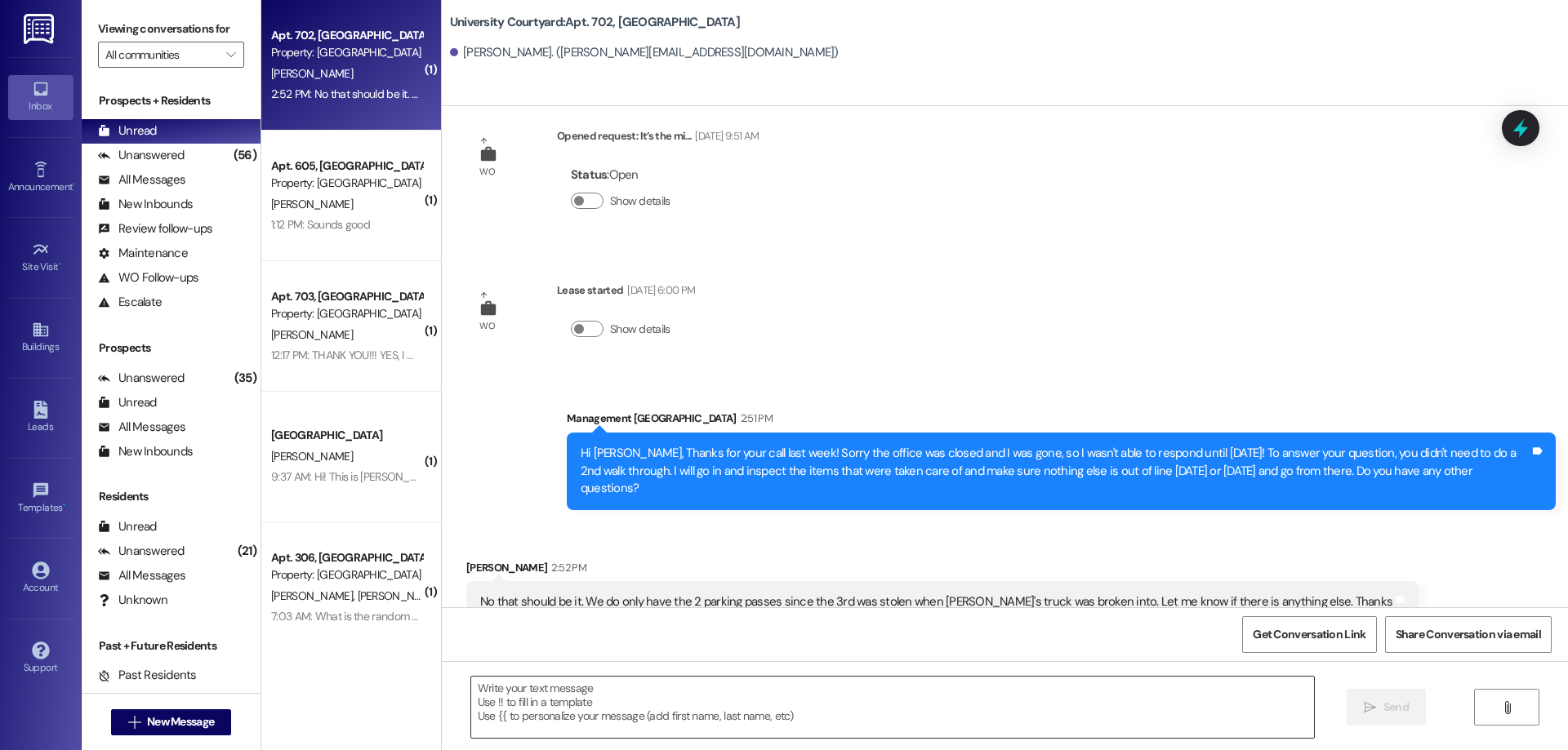
click at [641, 703] on textarea at bounding box center [893, 707] width 842 height 61
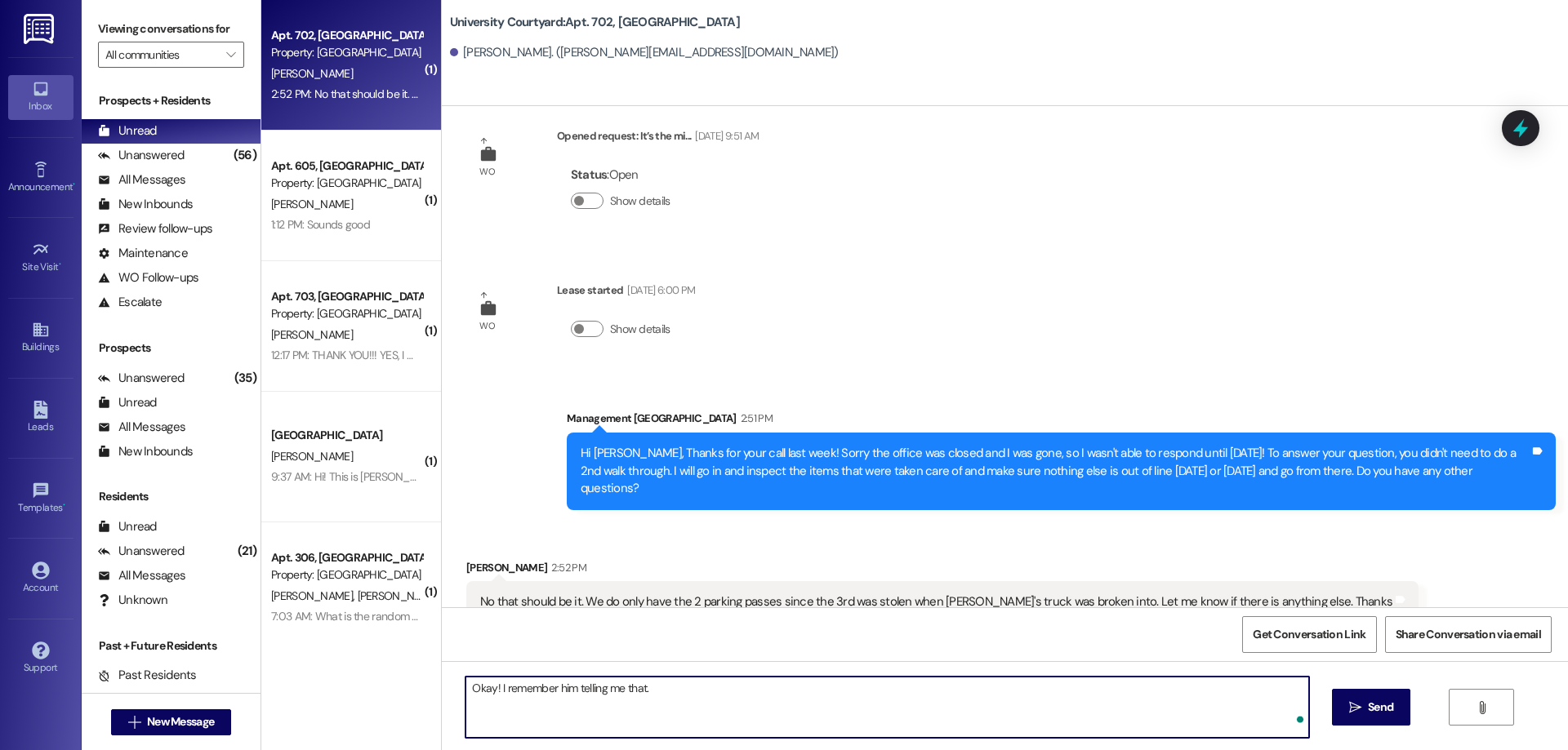
type textarea "Okay! I remember him telling me that."
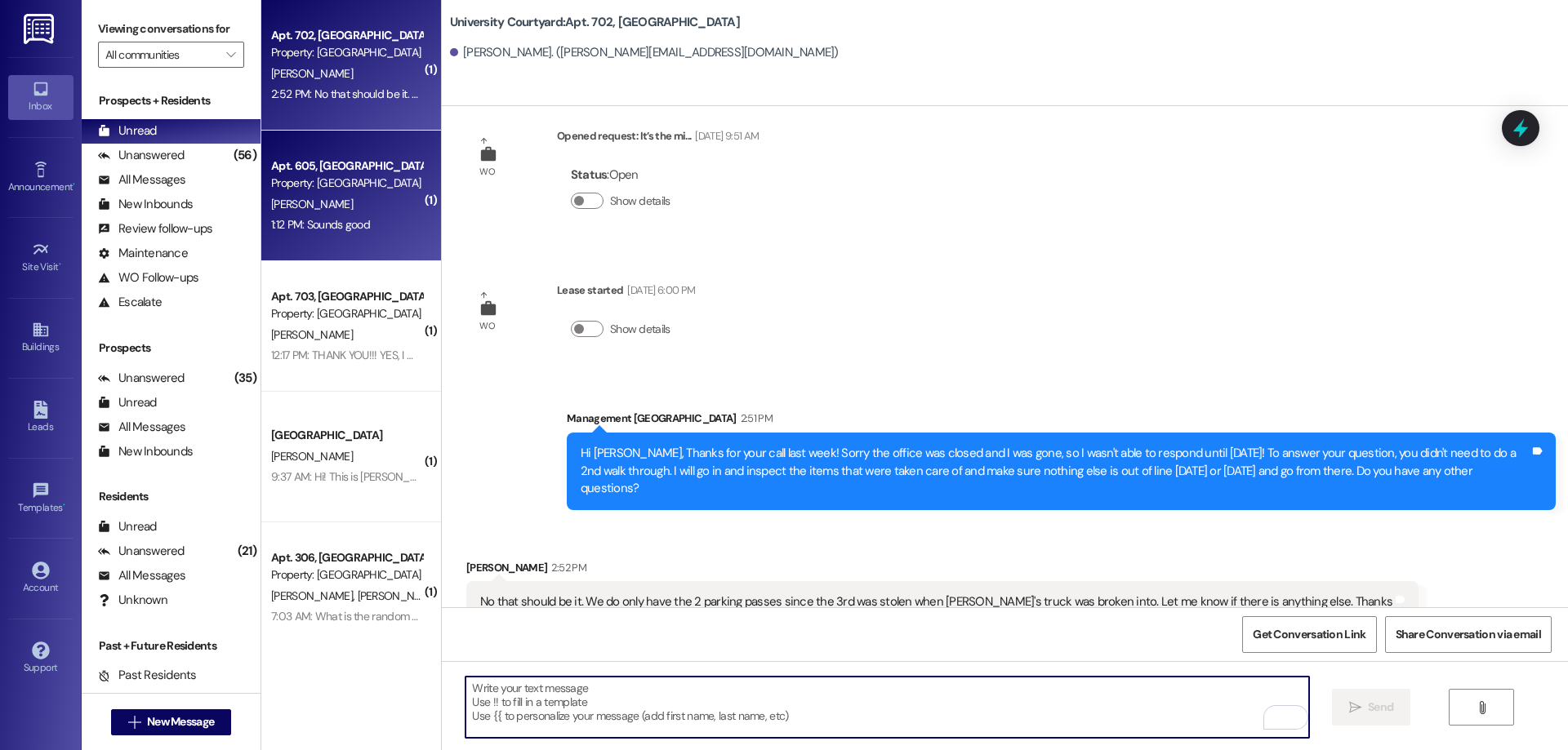
click at [324, 222] on div "1:12 PM: Sounds good 1:12 PM: Sounds good" at bounding box center [320, 223] width 99 height 14
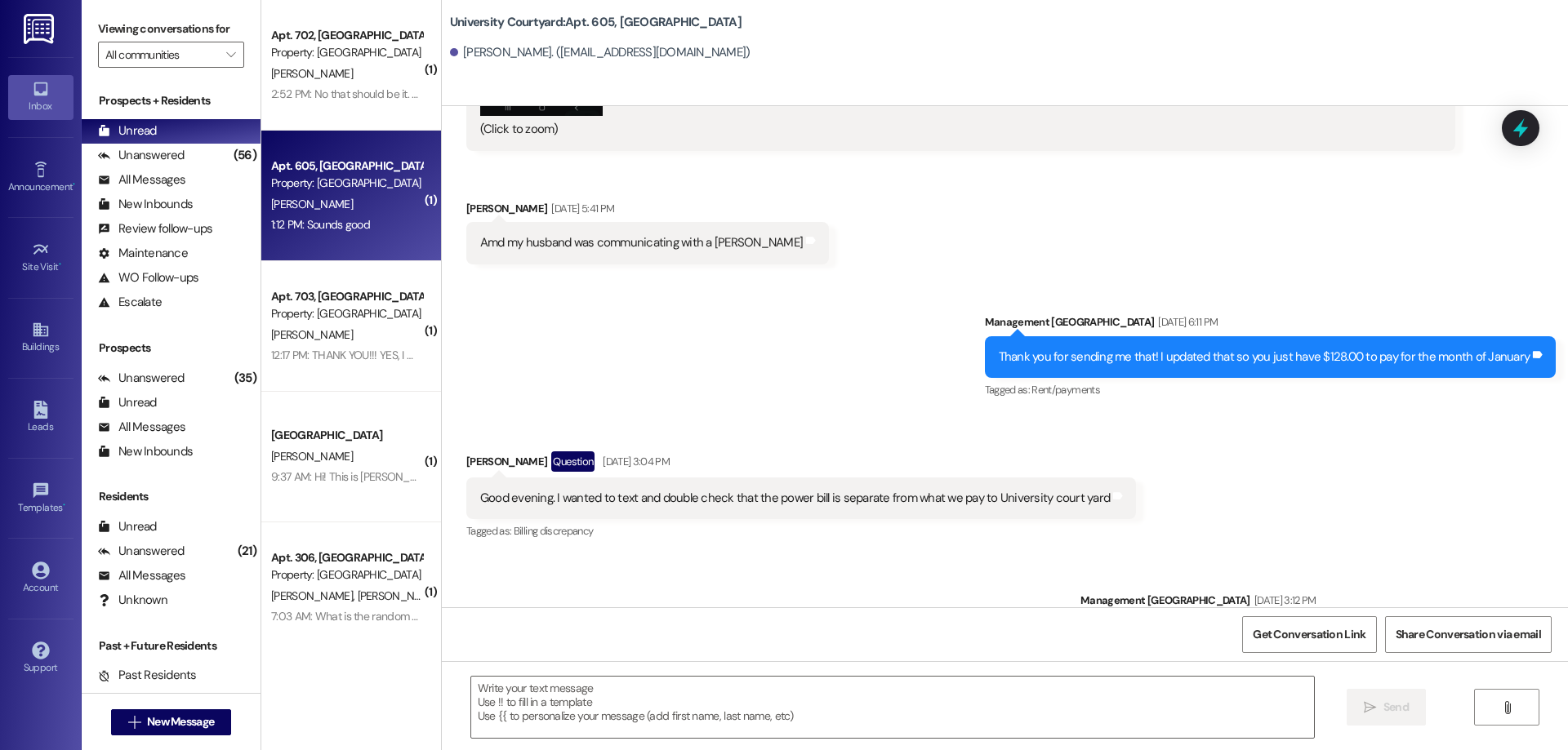
scroll to position [8274, 0]
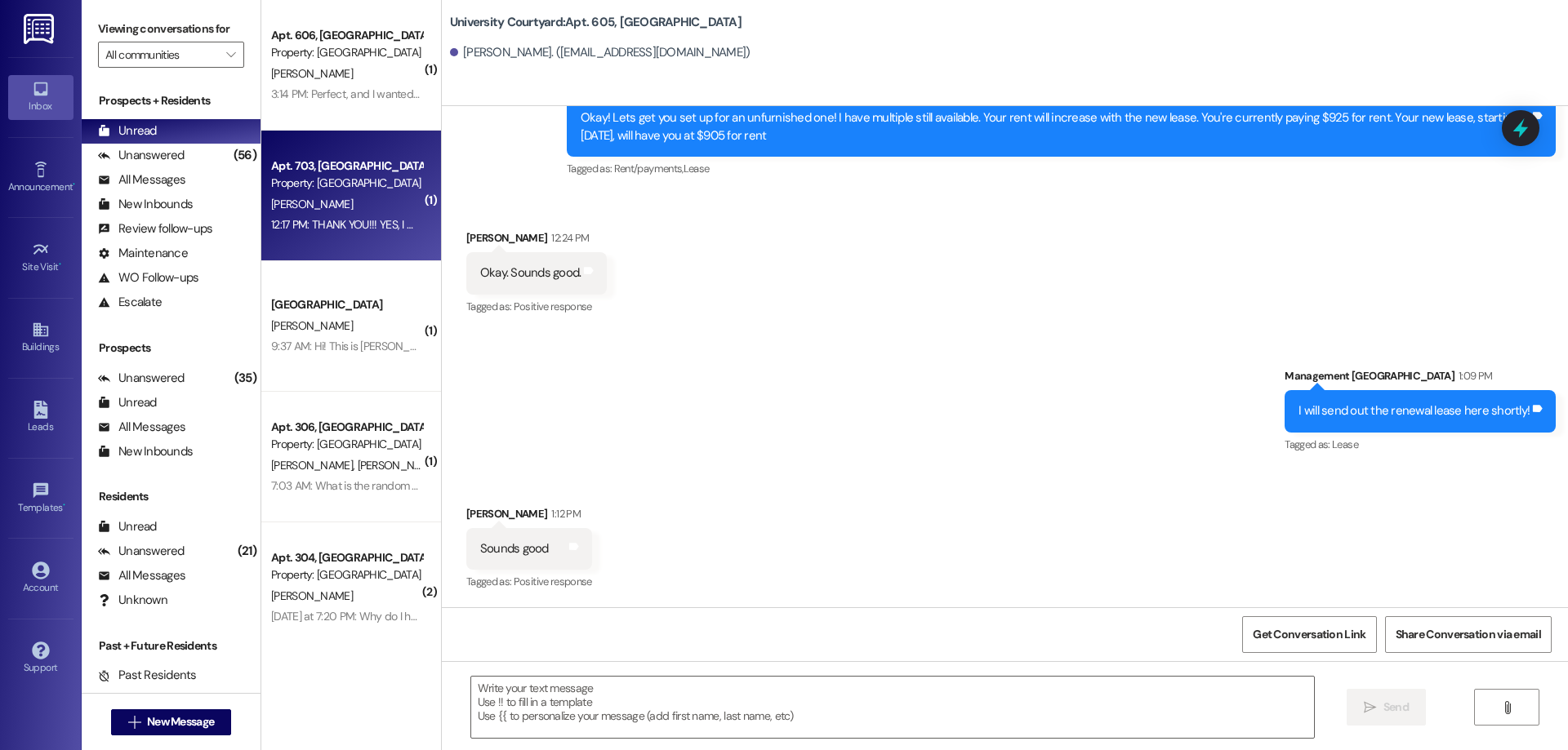
click at [360, 231] on div "12:17 PM: THANK YOU!!! YES, I WISH TO RENEW MY LEASE. [PERSON_NAME] APT 703 12:…" at bounding box center [469, 223] width 397 height 14
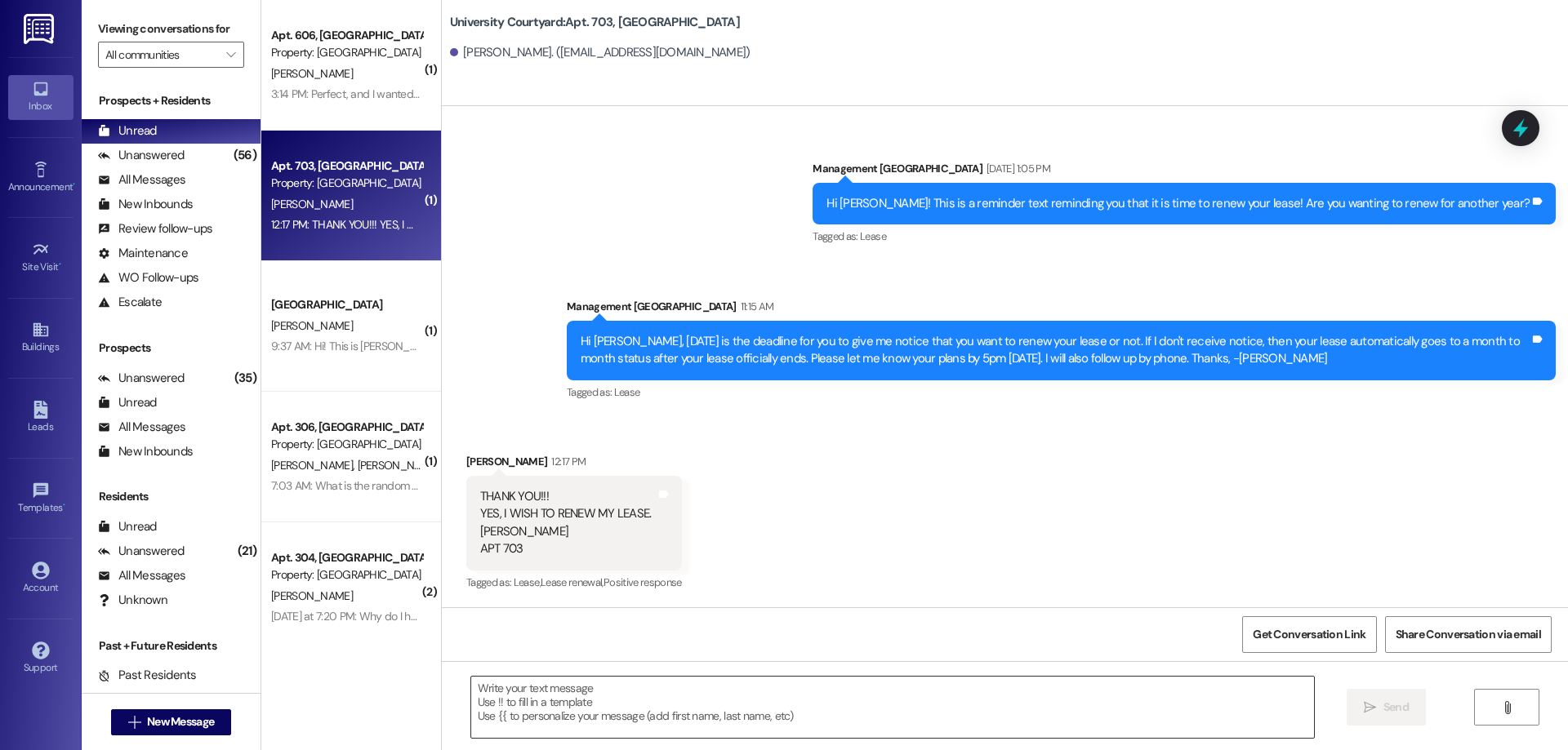
scroll to position [6201, 0]
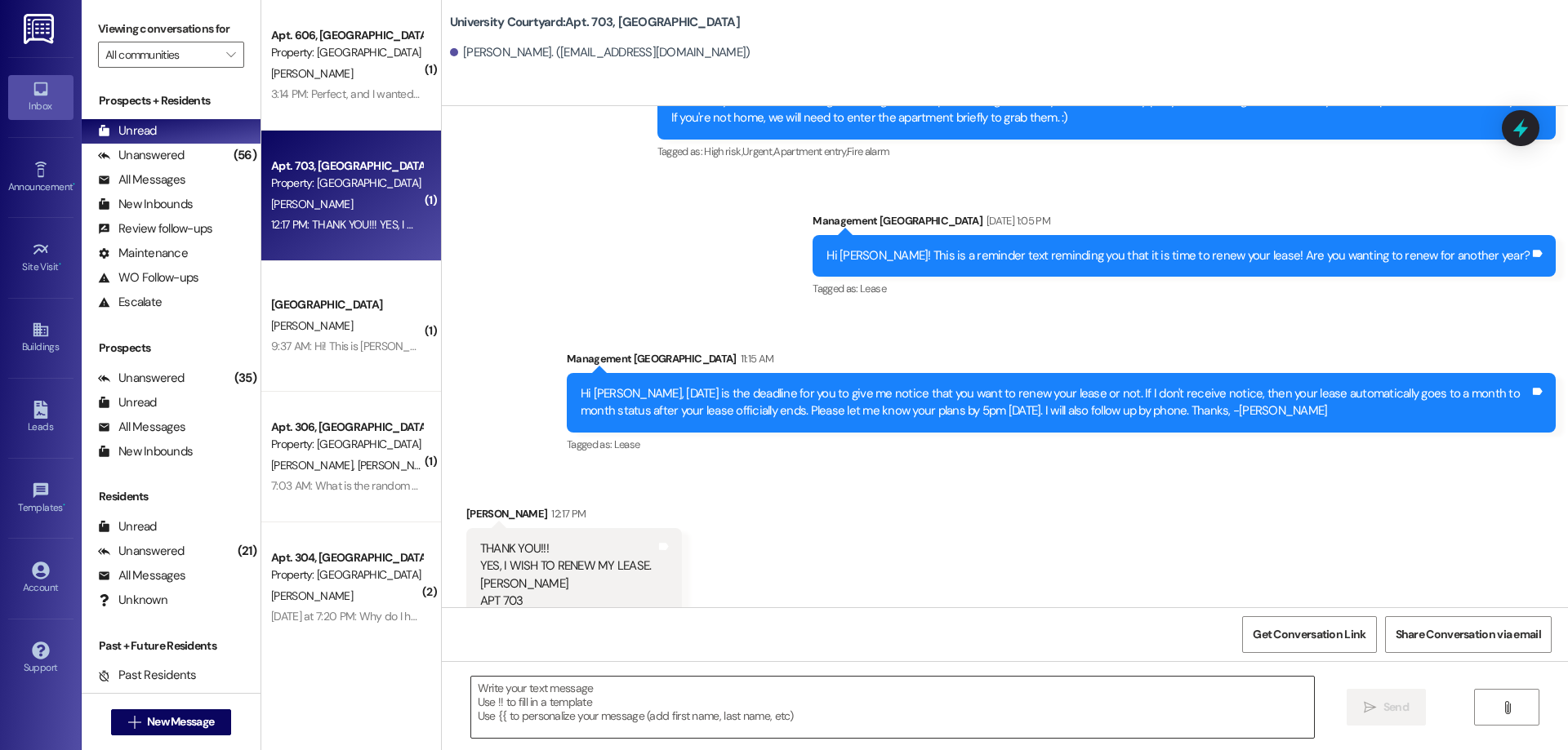
click at [757, 717] on textarea at bounding box center [893, 707] width 842 height 61
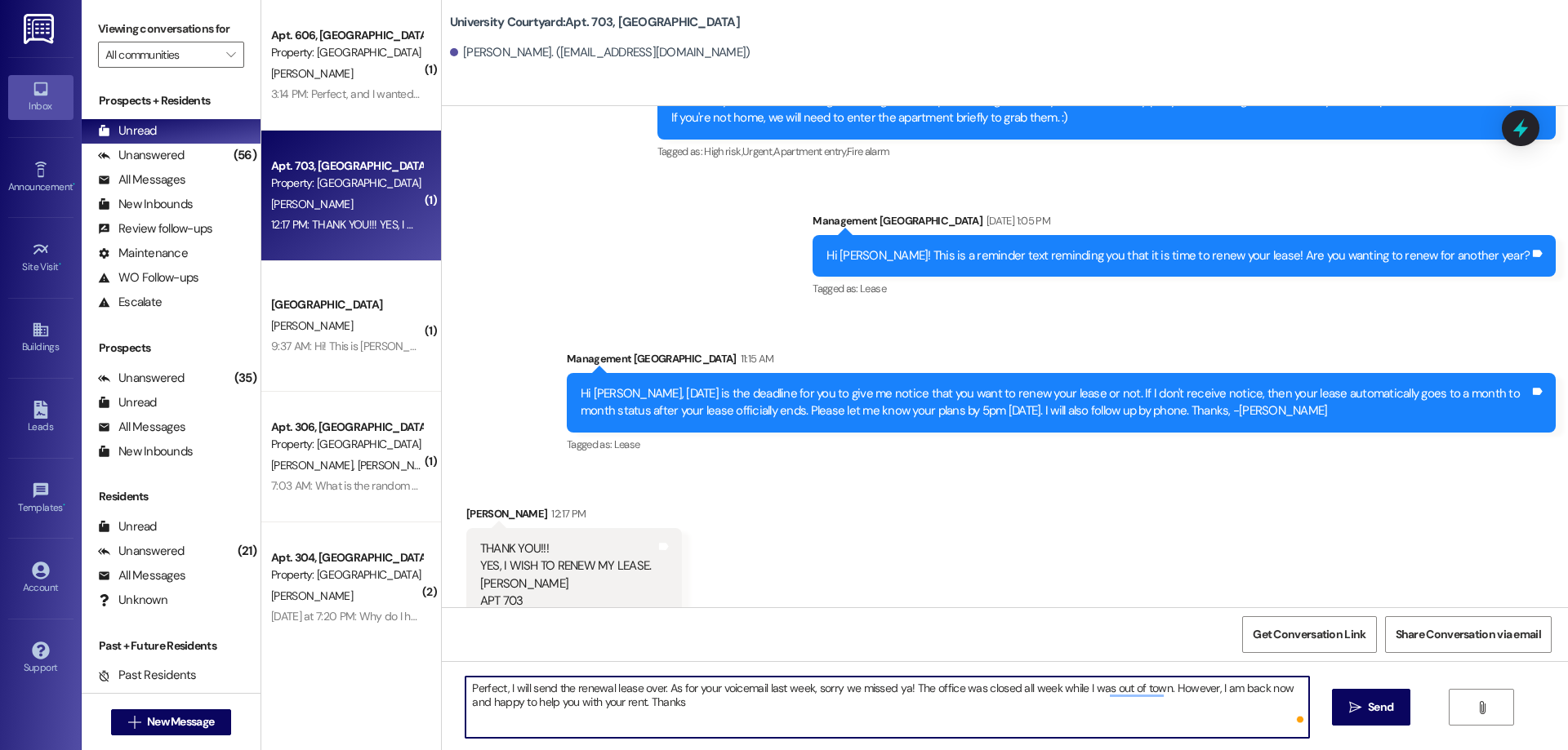
type textarea "Perfect, I will send the renewal lease over. As for your voicemail last week, s…"
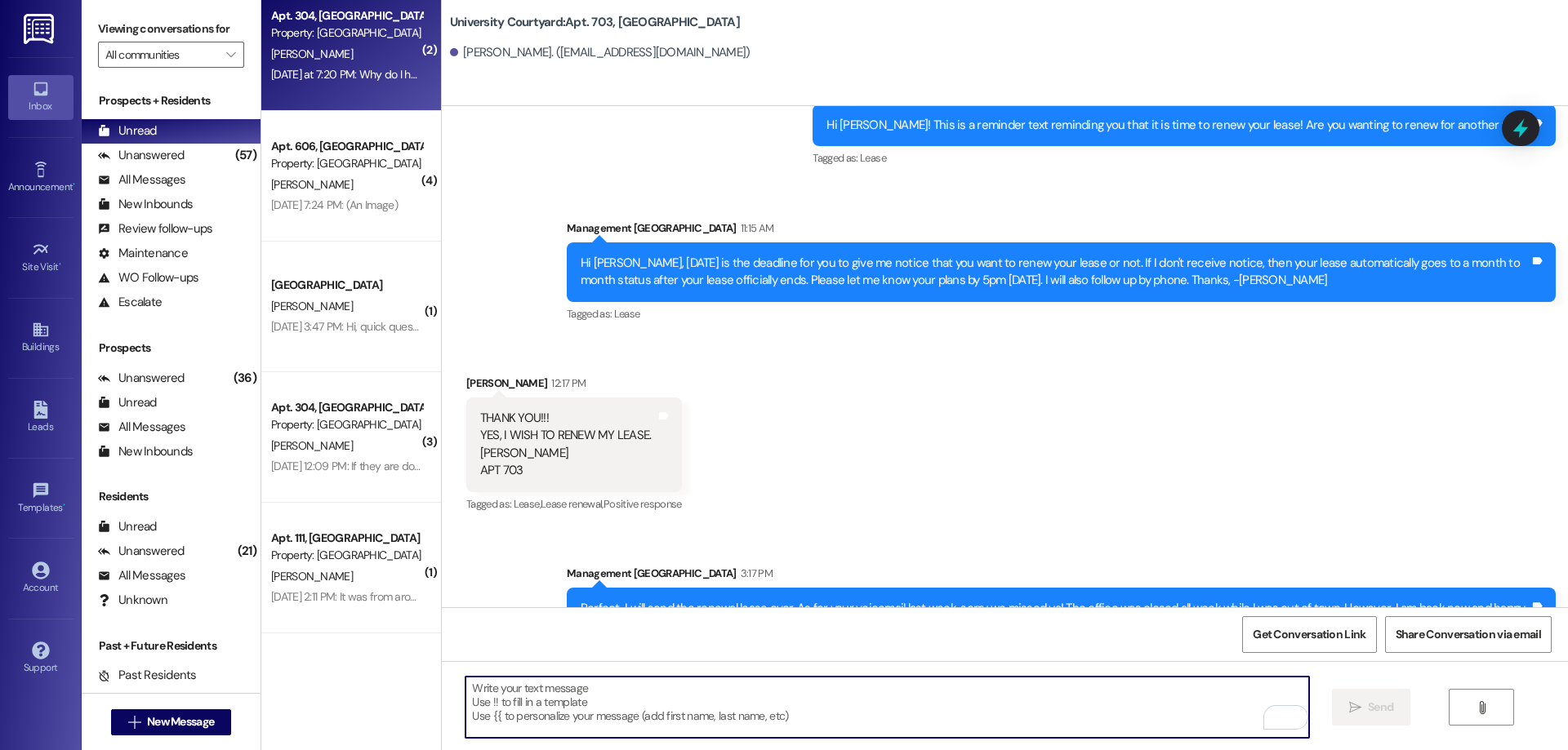
scroll to position [571, 0]
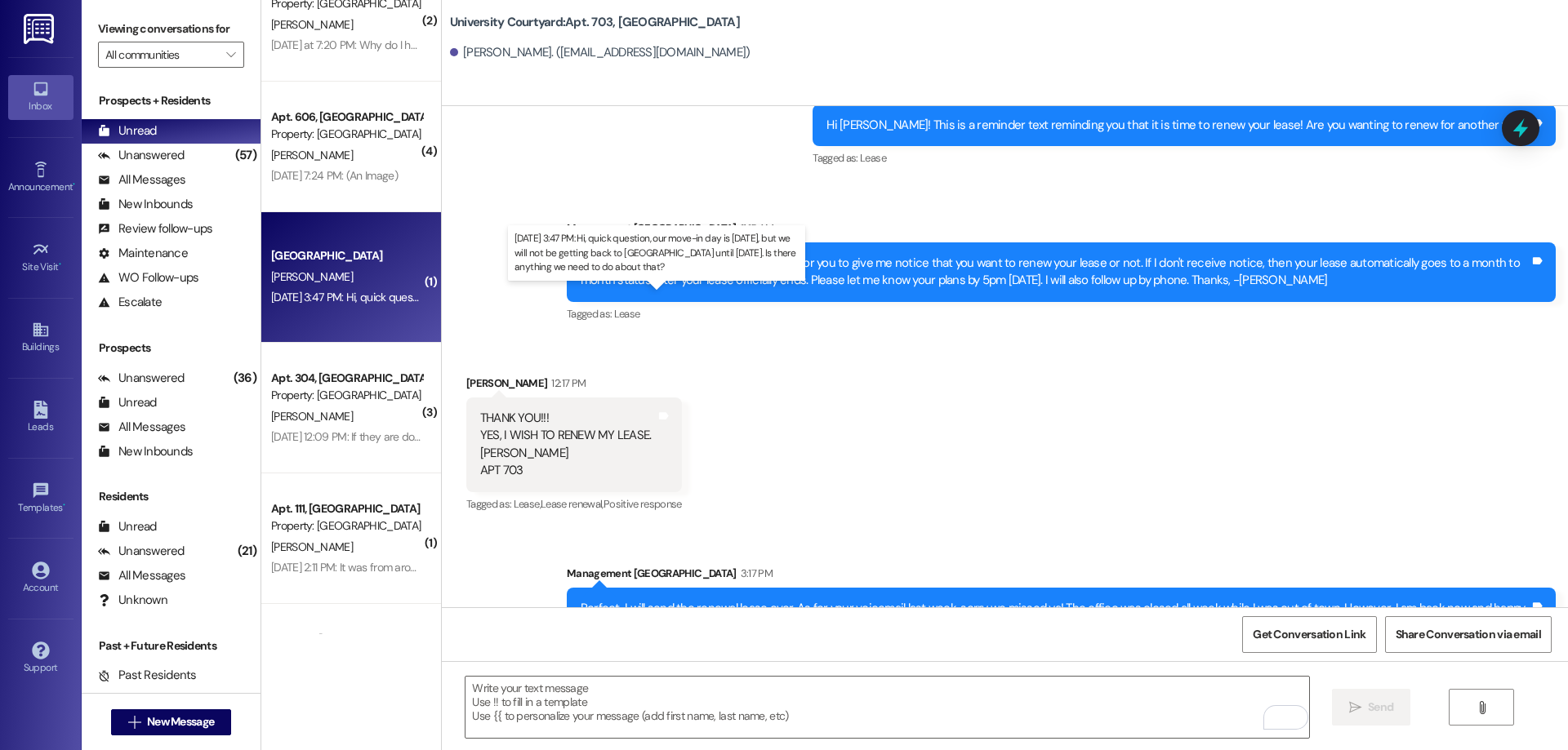
click at [337, 297] on div "[DATE] 3:47 PM: Hi, quick question, our move-in day is [DATE], but we will not …" at bounding box center [682, 297] width 822 height 14
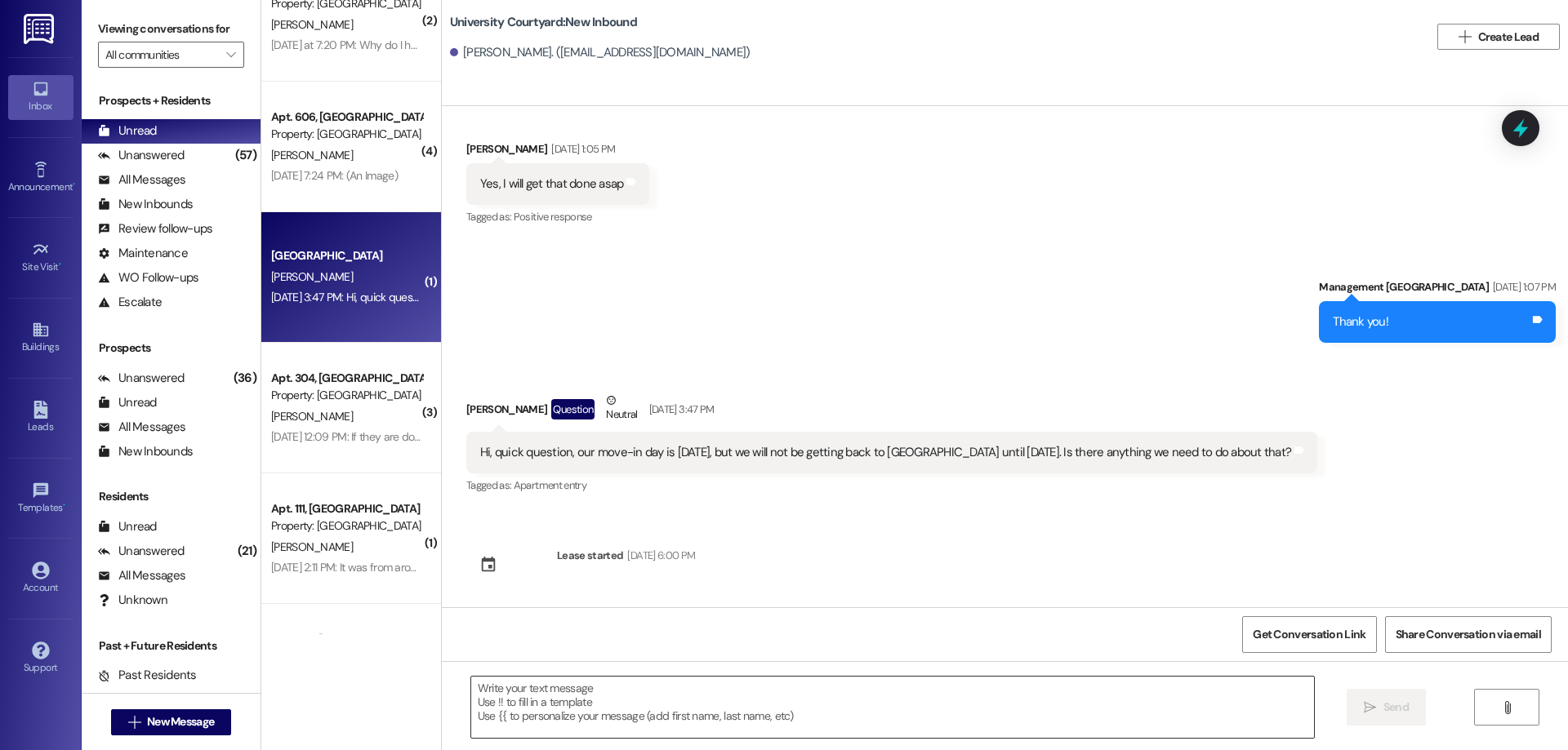
click at [667, 705] on textarea at bounding box center [893, 707] width 842 height 61
click at [663, 705] on textarea "Hi there, nope that is fine." at bounding box center [887, 707] width 842 height 61
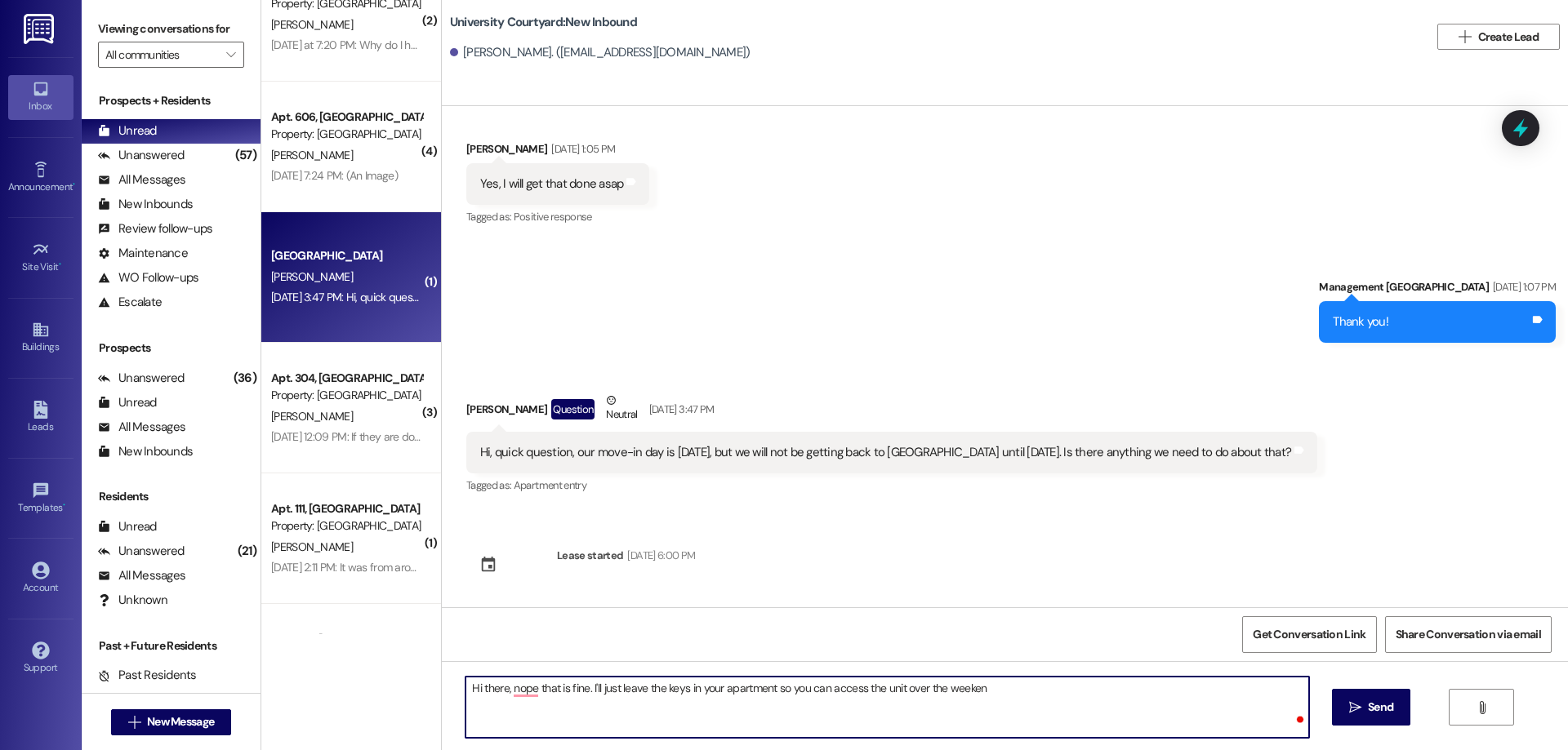
type textarea "Hi there, nope that is fine. I'll just leave the keys in your apartment so you …"
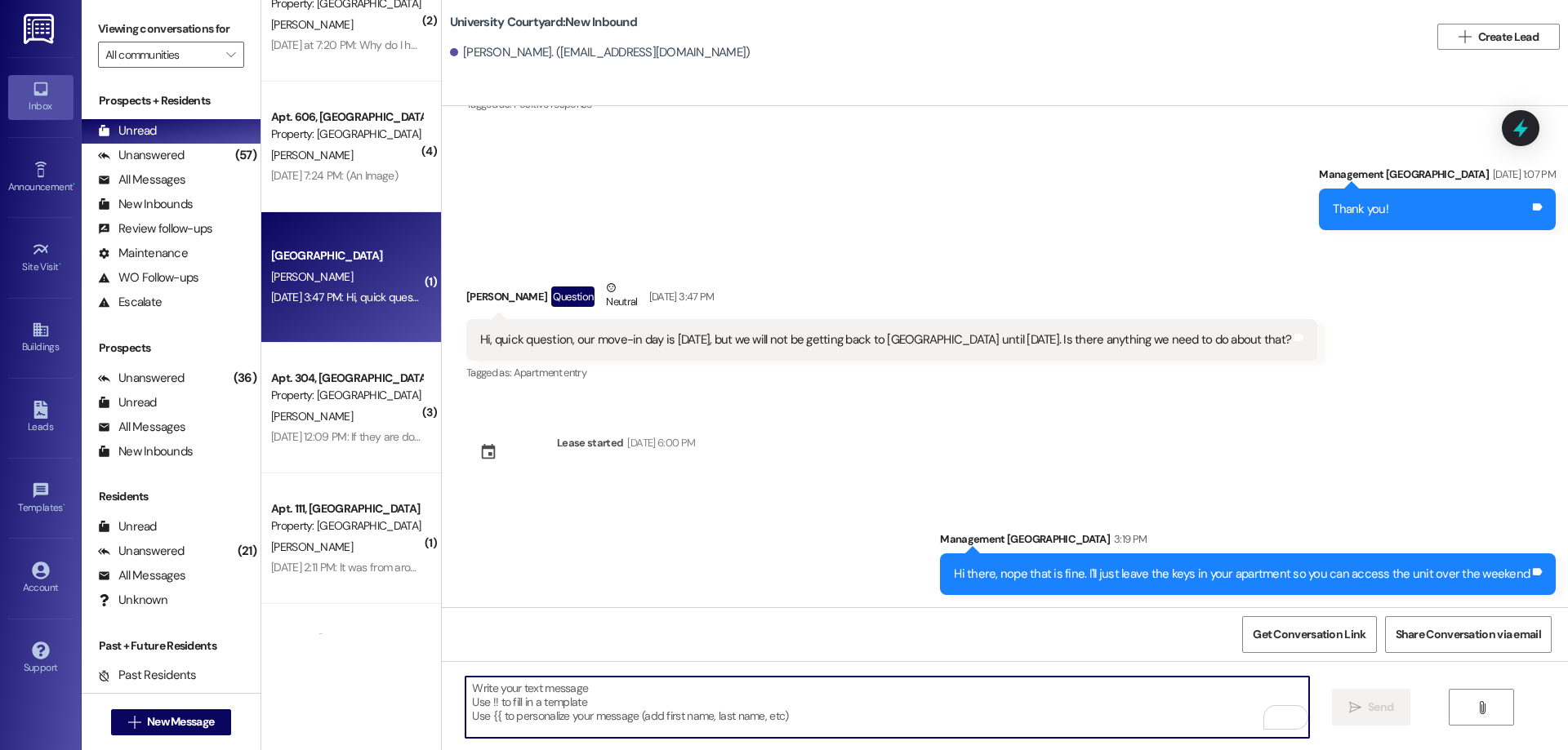
scroll to position [1253, 0]
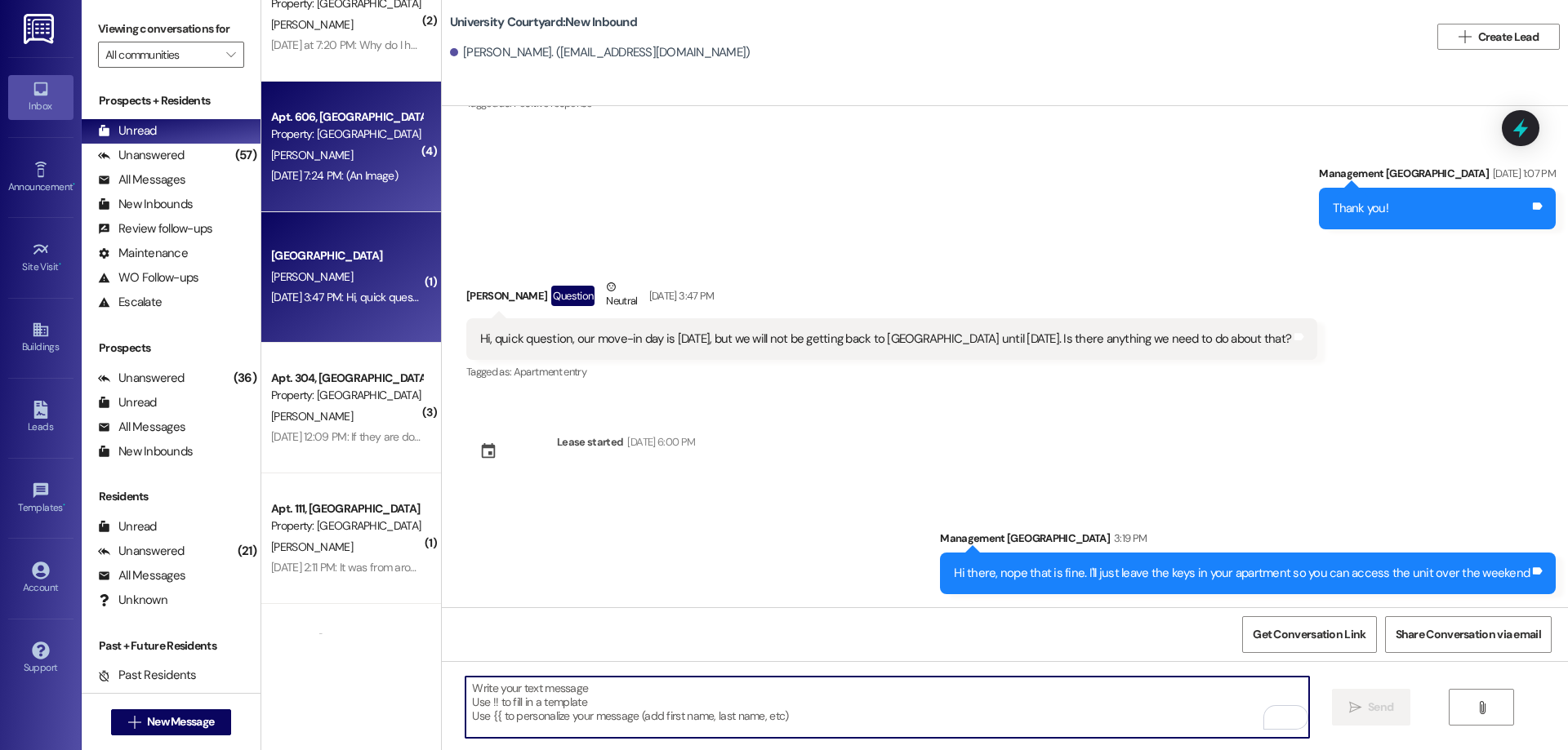
click at [341, 173] on div "[DATE] 7:24 PM: (An Image) [DATE] 7:24 PM: (An Image)" at bounding box center [334, 175] width 126 height 14
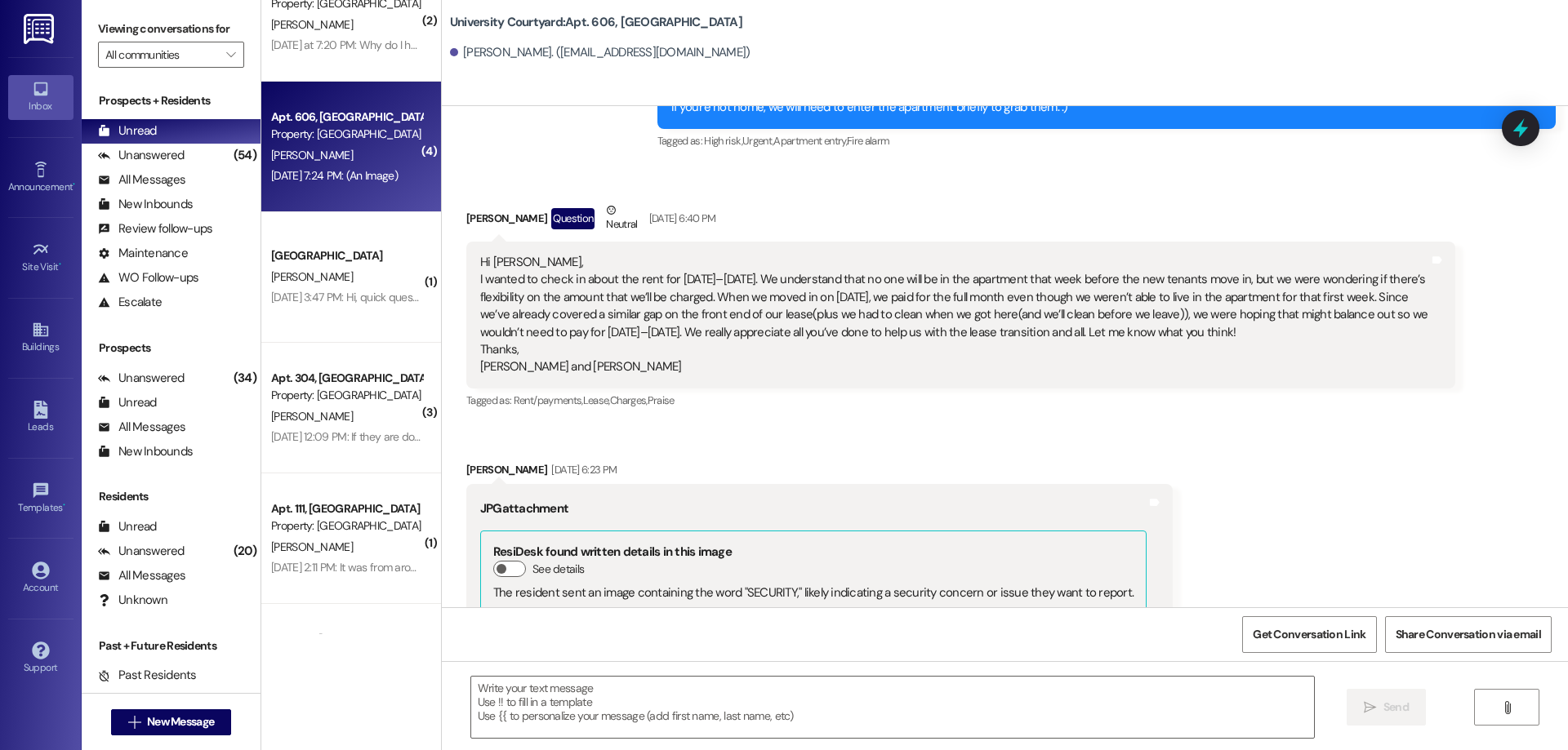
scroll to position [24002, 0]
